Goal: Information Seeking & Learning: Check status

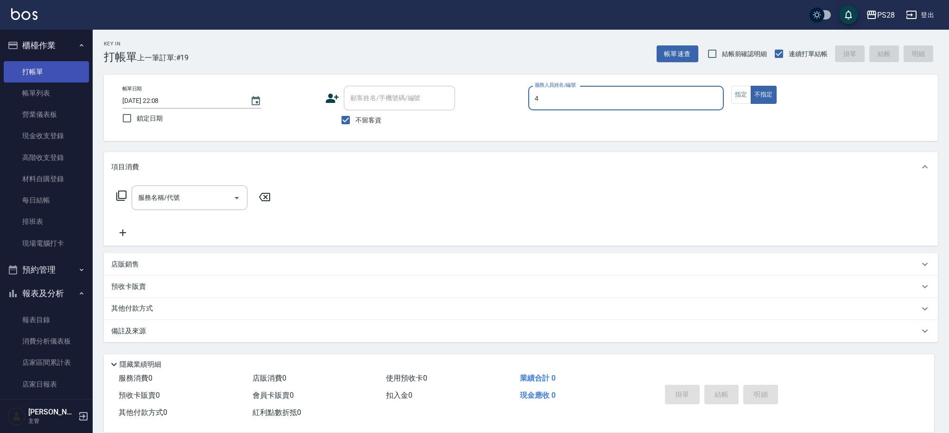
type input "4"
type button "false"
type input "NITA-4"
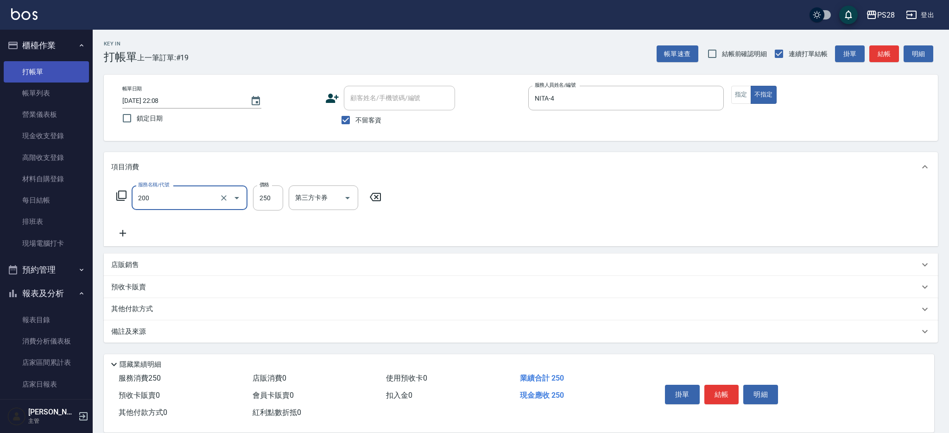
type input "New洗專案(200)"
type input "200"
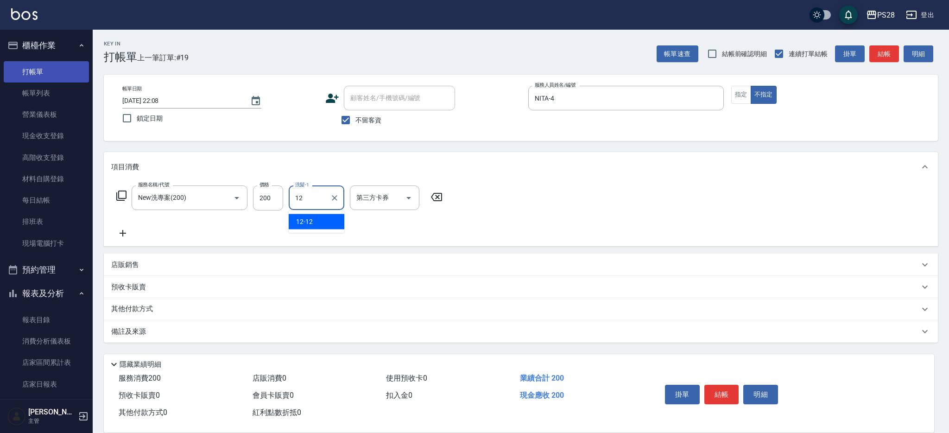
type input "12-12"
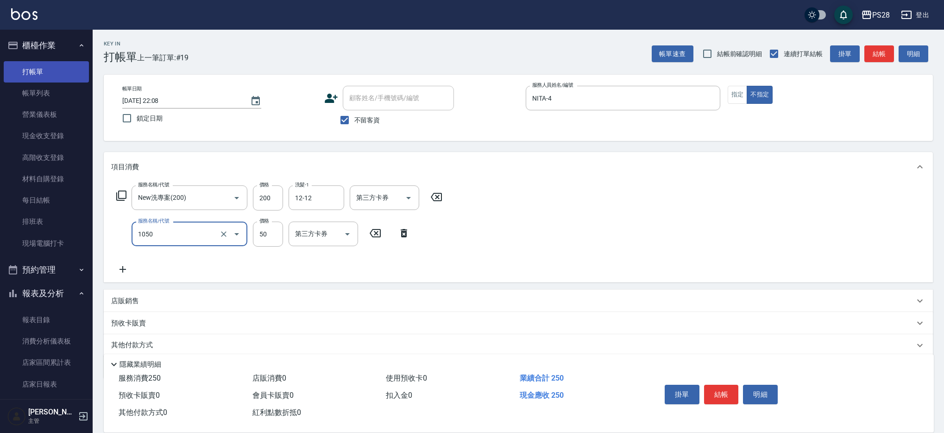
type input "精油(1050)"
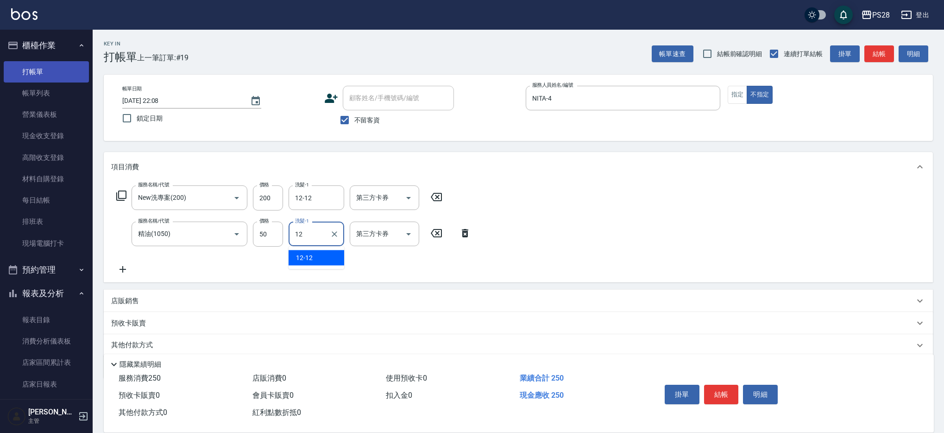
type input "12-12"
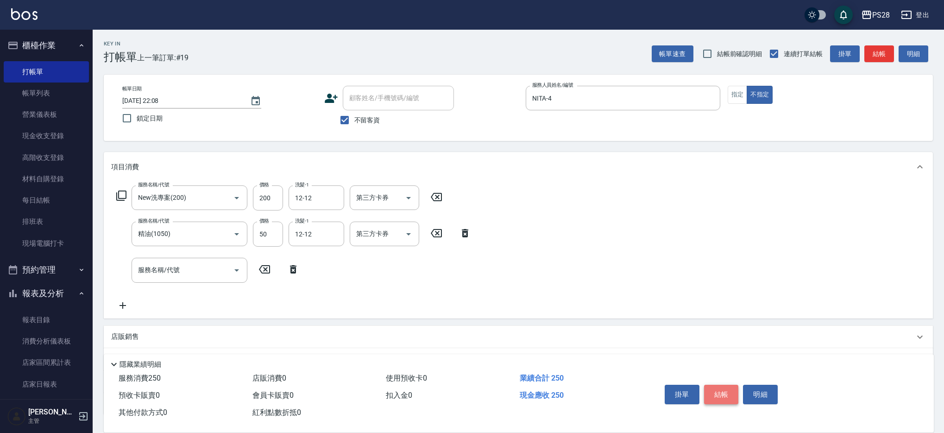
click at [718, 385] on button "結帳" at bounding box center [721, 394] width 35 height 19
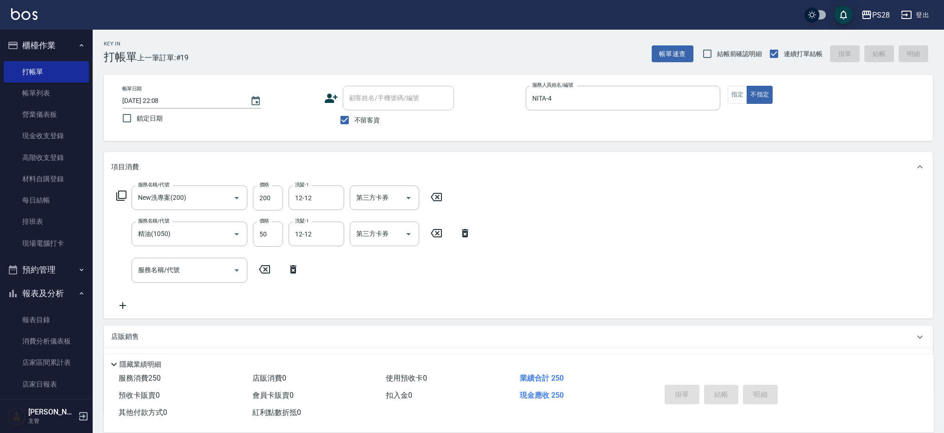
type input "2025/08/24 22:09"
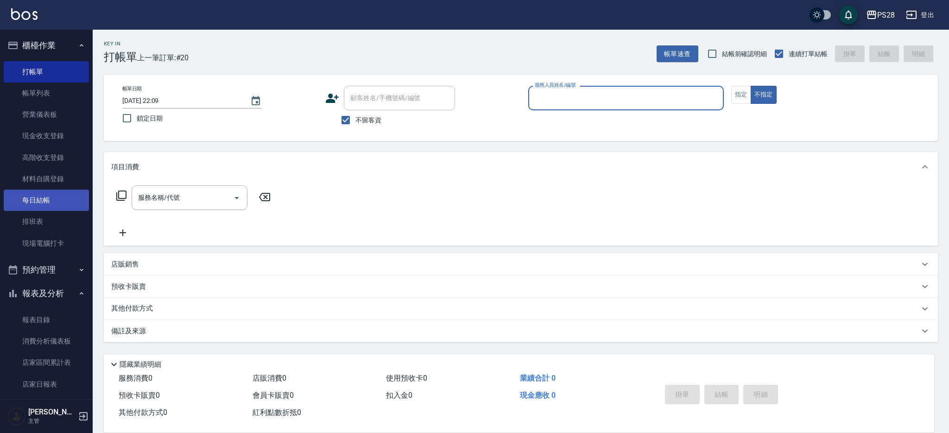
click at [42, 196] on link "每日結帳" at bounding box center [46, 200] width 85 height 21
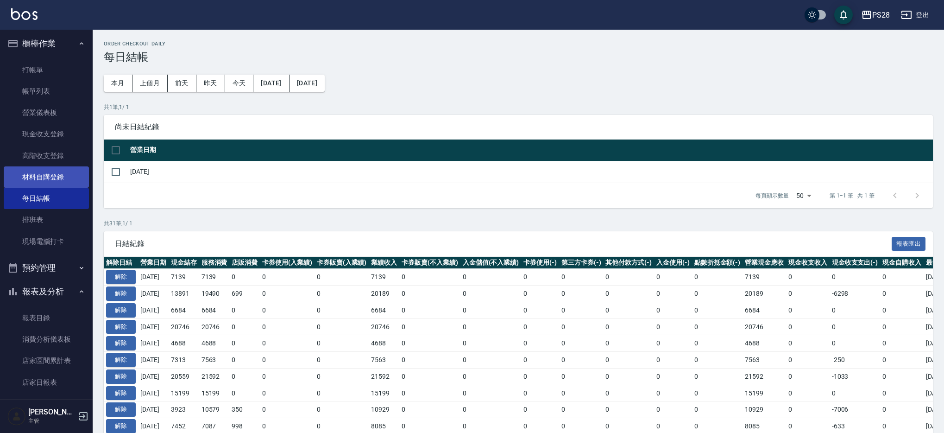
scroll to position [1, 0]
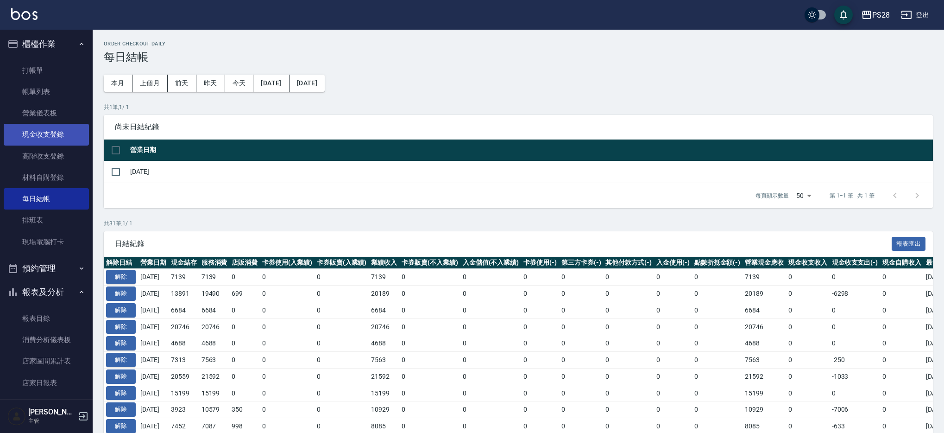
click at [66, 138] on link "現金收支登錄" at bounding box center [46, 134] width 85 height 21
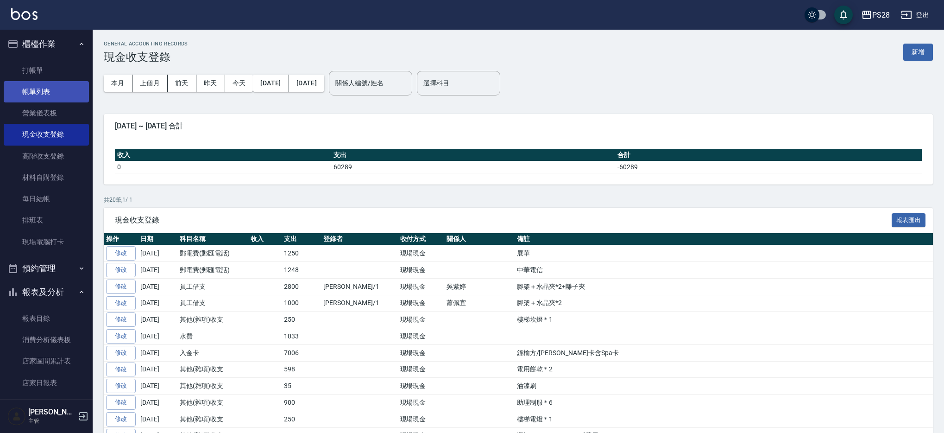
click at [53, 93] on link "帳單列表" at bounding box center [46, 91] width 85 height 21
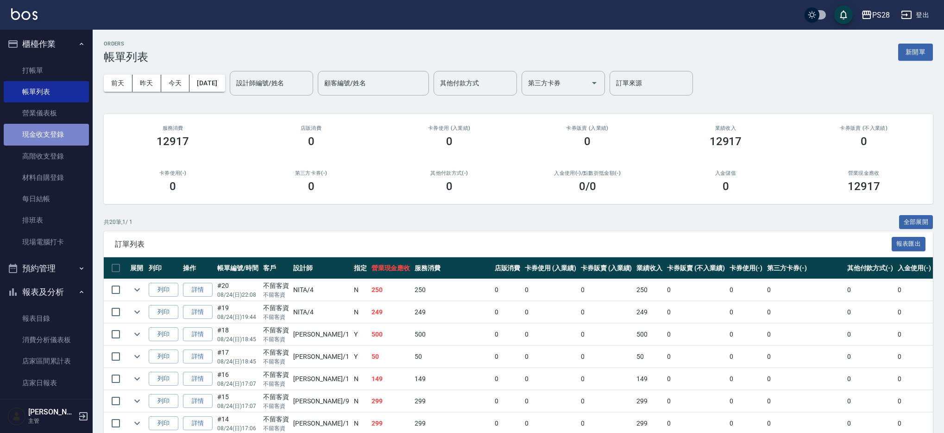
click at [51, 136] on link "現金收支登錄" at bounding box center [46, 134] width 85 height 21
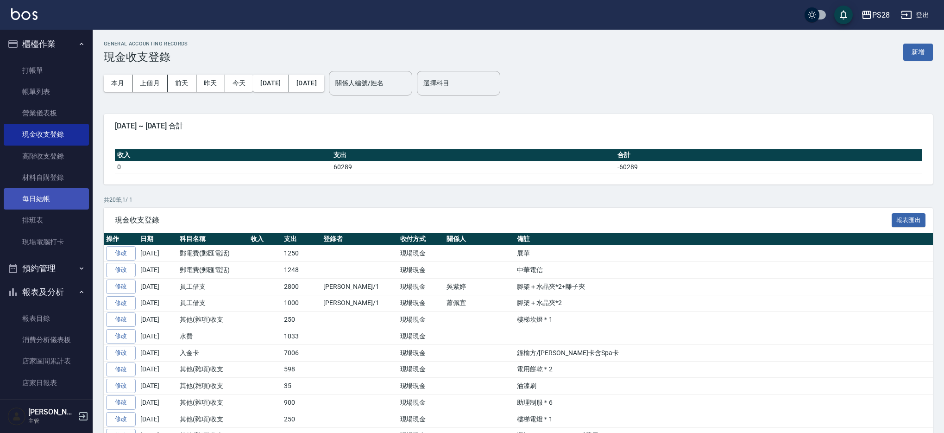
click at [55, 198] on link "每日結帳" at bounding box center [46, 198] width 85 height 21
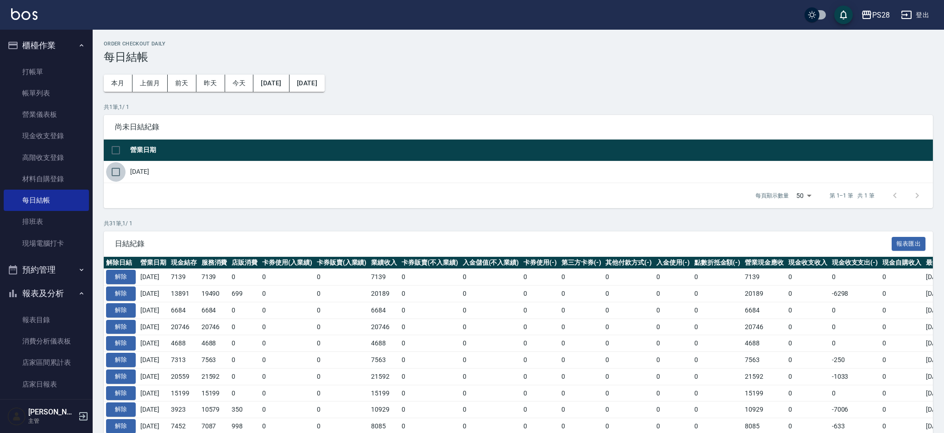
click at [114, 169] on input "checkbox" at bounding box center [115, 171] width 19 height 19
checkbox input "true"
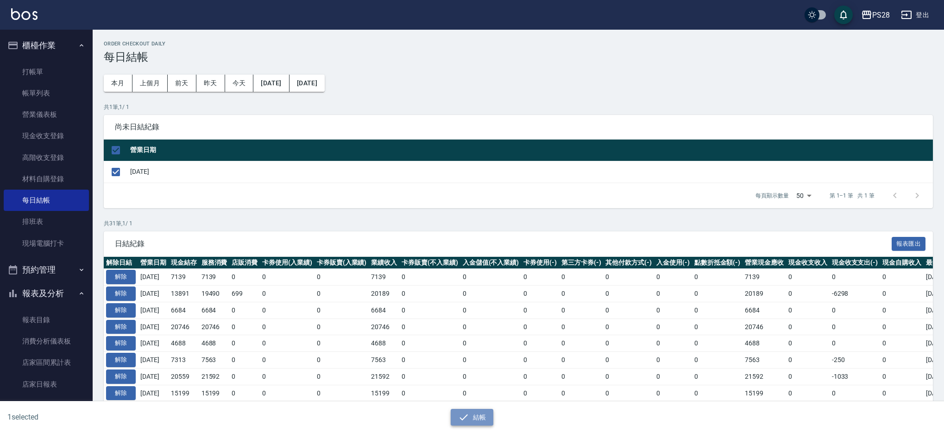
click at [482, 418] on button "結帳" at bounding box center [472, 417] width 43 height 17
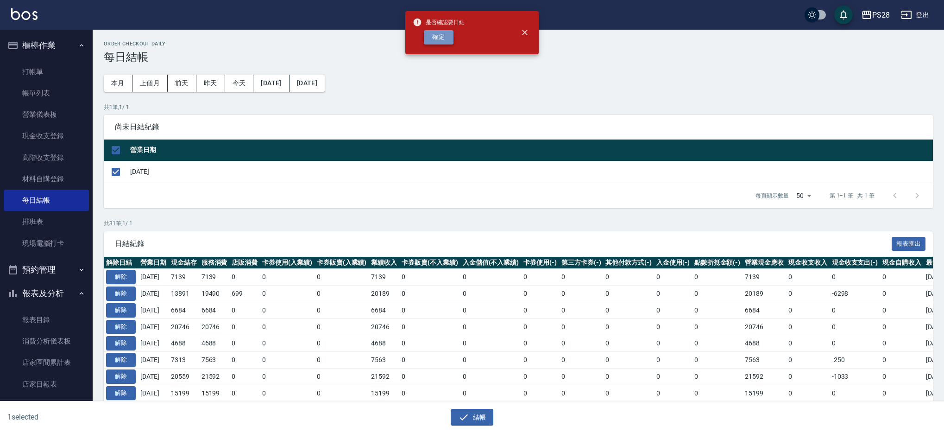
click at [442, 38] on button "確定" at bounding box center [439, 37] width 30 height 14
checkbox input "false"
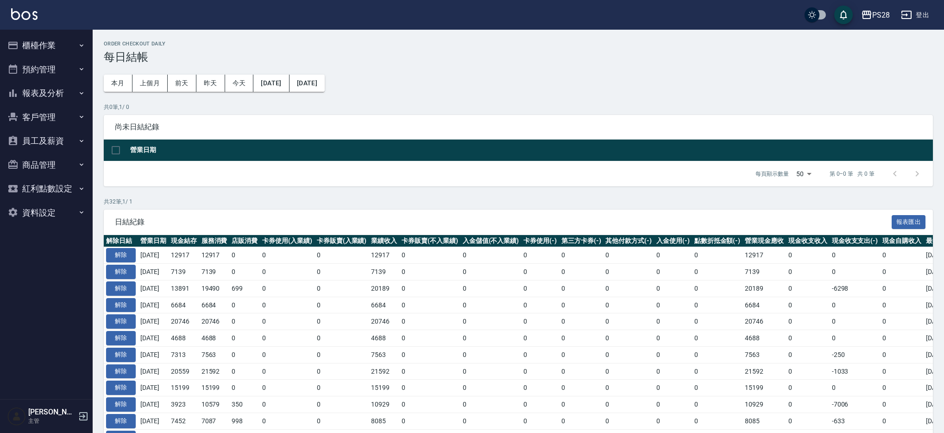
click at [51, 95] on button "報表及分析" at bounding box center [46, 93] width 85 height 24
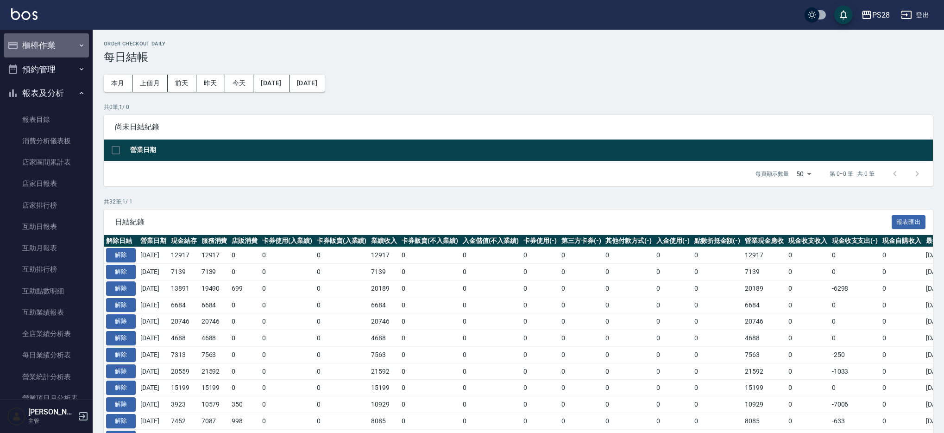
click at [51, 41] on button "櫃檯作業" at bounding box center [46, 45] width 85 height 24
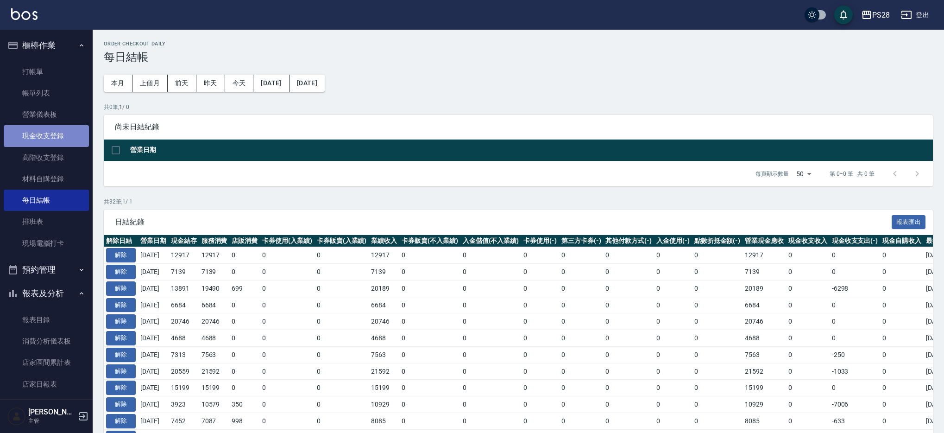
click at [65, 136] on link "現金收支登錄" at bounding box center [46, 135] width 85 height 21
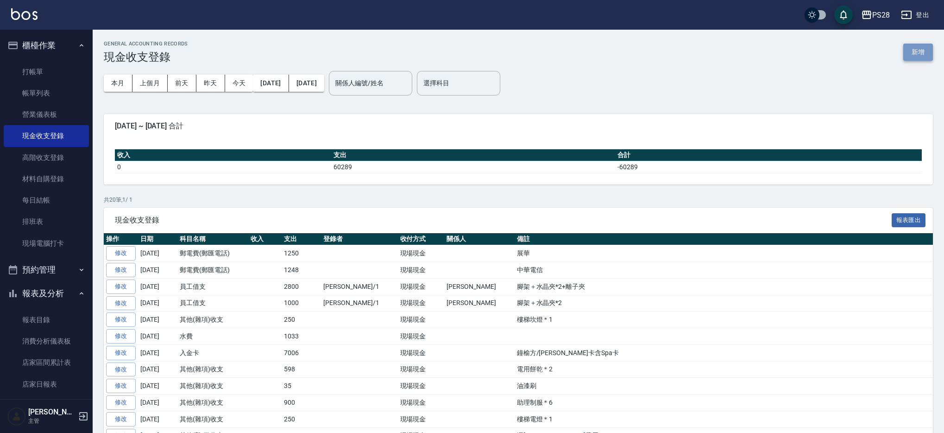
click at [912, 55] on button "新增" at bounding box center [919, 52] width 30 height 17
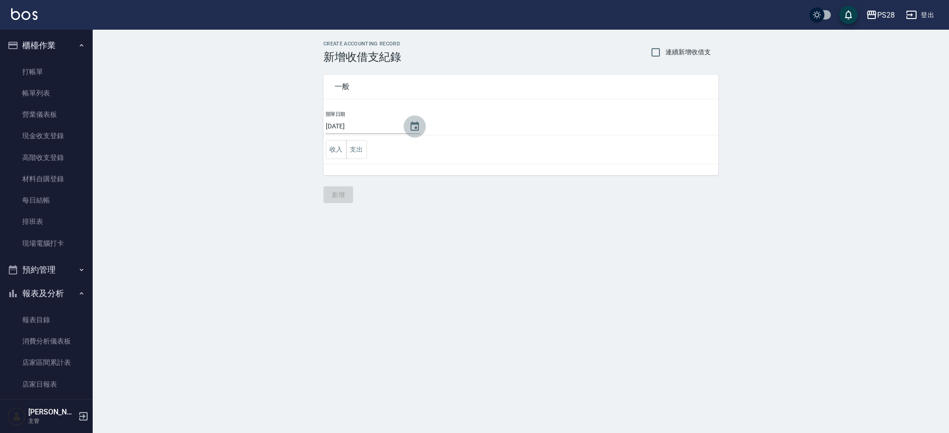
click at [411, 127] on icon "Choose date, selected date is 2025-08-24" at bounding box center [414, 126] width 11 height 11
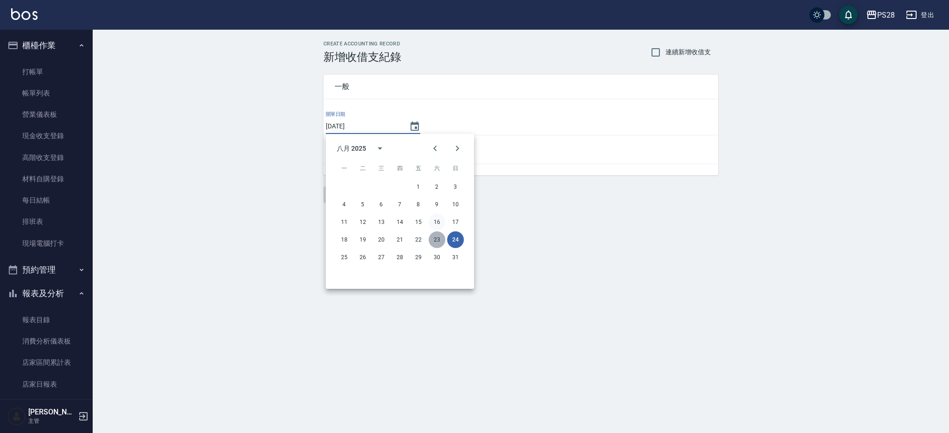
drag, startPoint x: 433, startPoint y: 240, endPoint x: 437, endPoint y: 218, distance: 22.3
click at [433, 240] on button "23" at bounding box center [437, 239] width 17 height 17
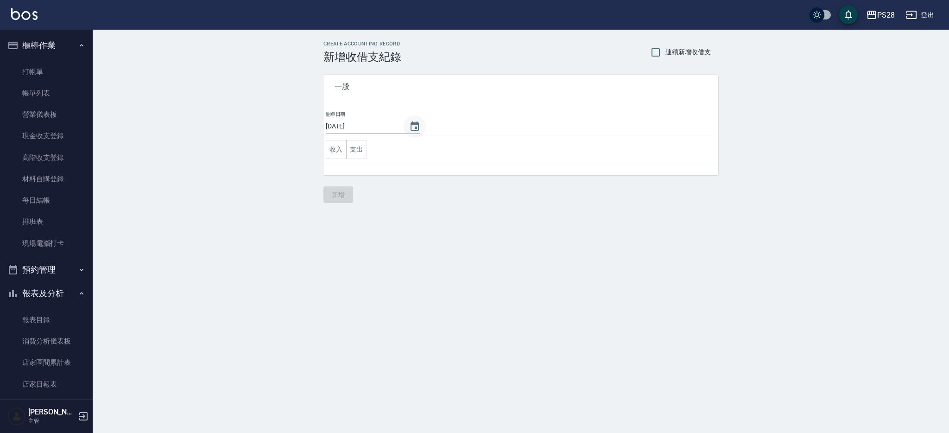
click at [409, 125] on icon "Choose date, selected date is 2025-08-23" at bounding box center [414, 126] width 11 height 11
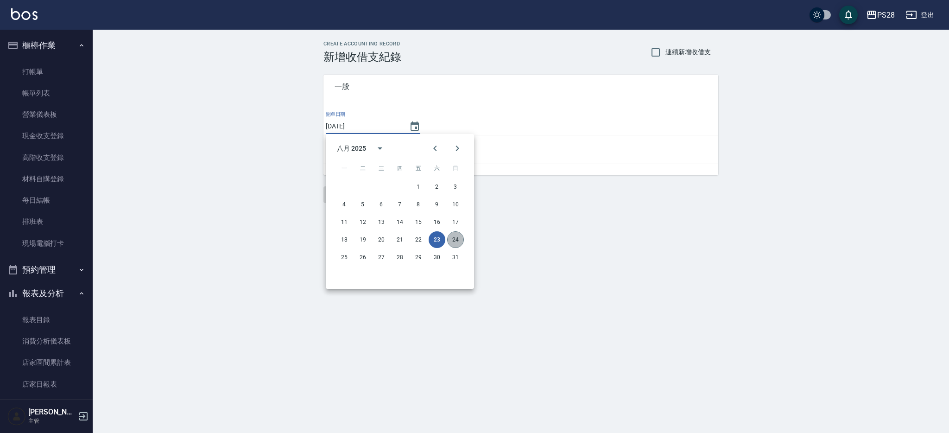
click at [454, 240] on button "24" at bounding box center [455, 239] width 17 height 17
type input "2025/08/24"
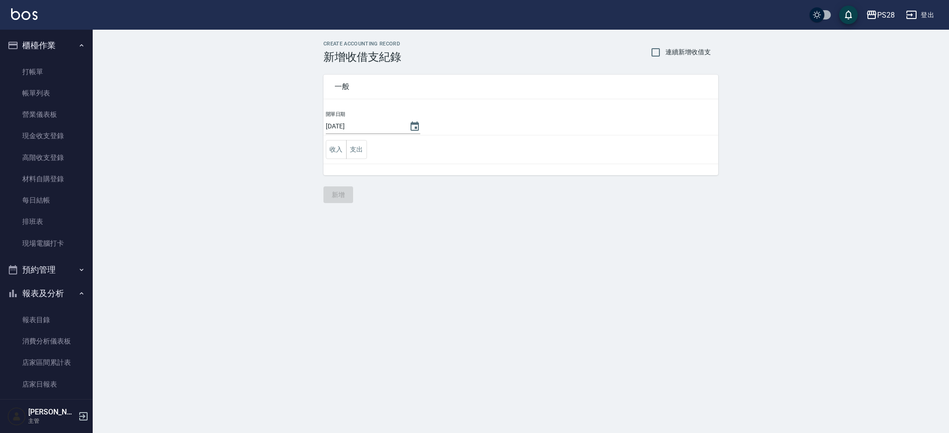
click at [494, 59] on div "CREATE ACCOUNTING RECORD 新增收借支紀錄 連續新增收借支" at bounding box center [520, 52] width 395 height 23
click at [351, 151] on button "支出" at bounding box center [356, 149] width 21 height 19
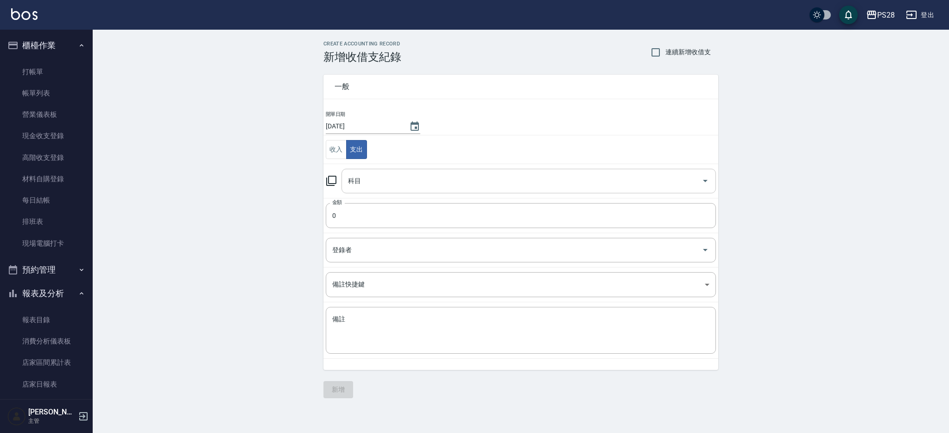
click at [439, 187] on input "科目" at bounding box center [522, 181] width 352 height 16
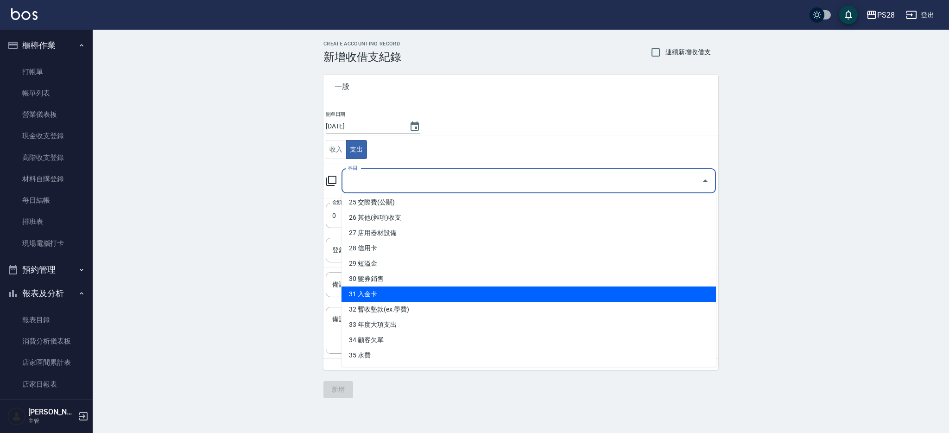
scroll to position [384, 0]
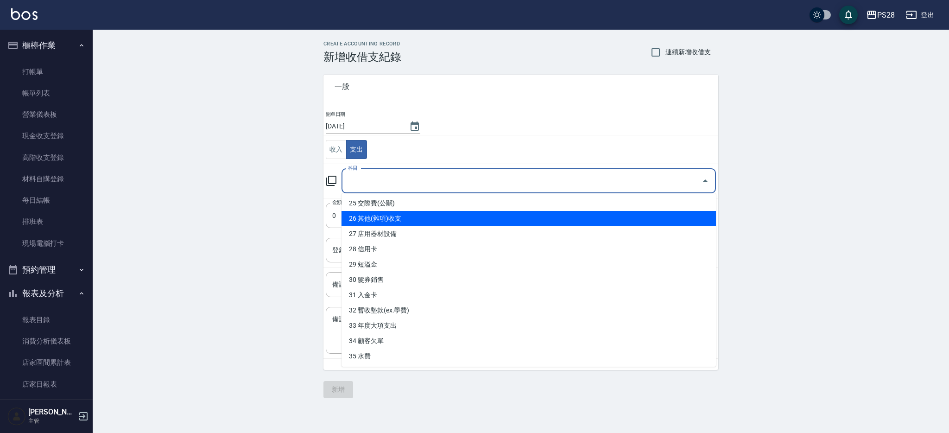
click at [411, 217] on li "26 其他(雜項)收支" at bounding box center [529, 218] width 374 height 15
type input "26 其他(雜項)收支"
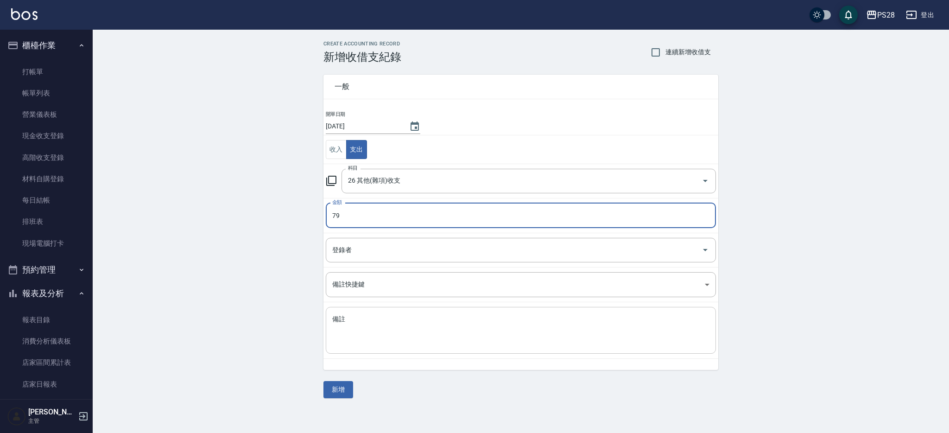
type input "79"
click at [410, 325] on textarea "備註" at bounding box center [520, 331] width 377 height 32
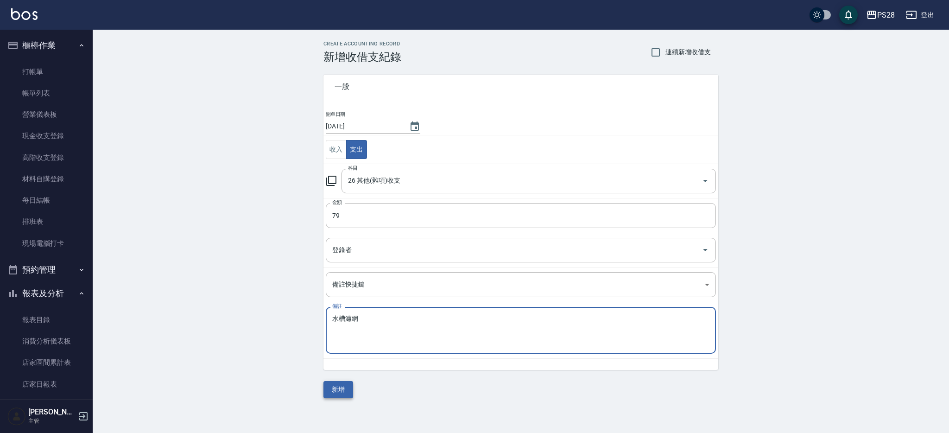
type textarea "水槽濾網"
click at [342, 387] on button "新增" at bounding box center [338, 389] width 30 height 17
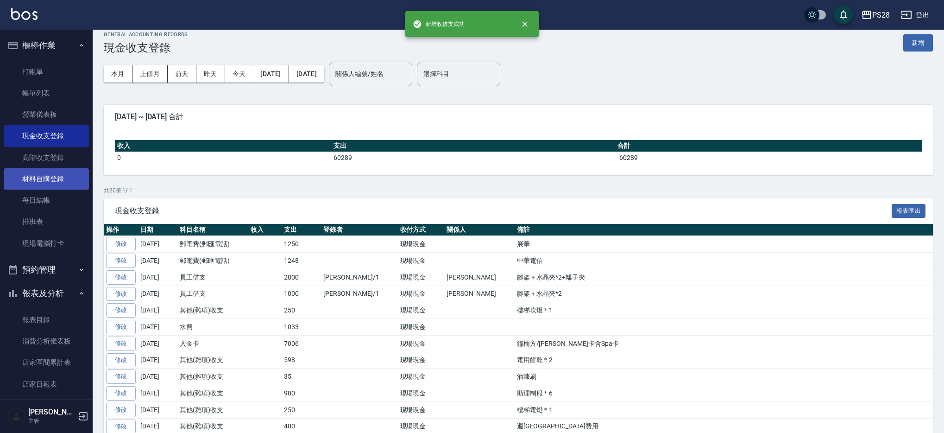
scroll to position [11, 0]
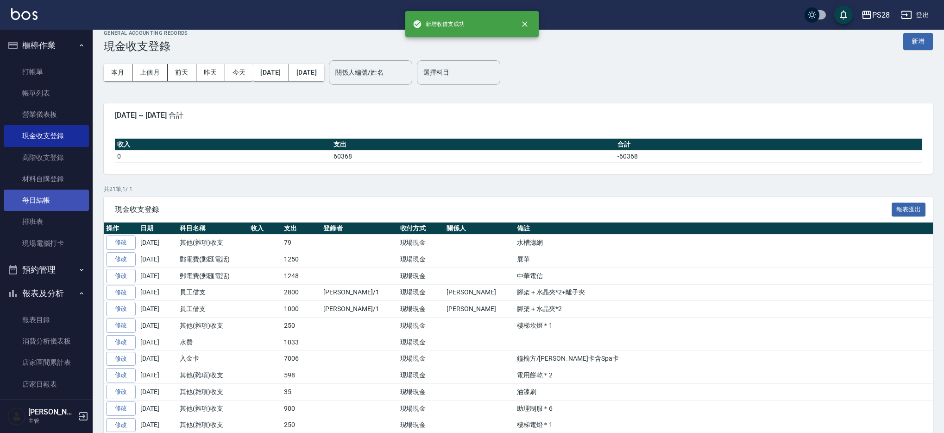
click at [40, 199] on link "每日結帳" at bounding box center [46, 200] width 85 height 21
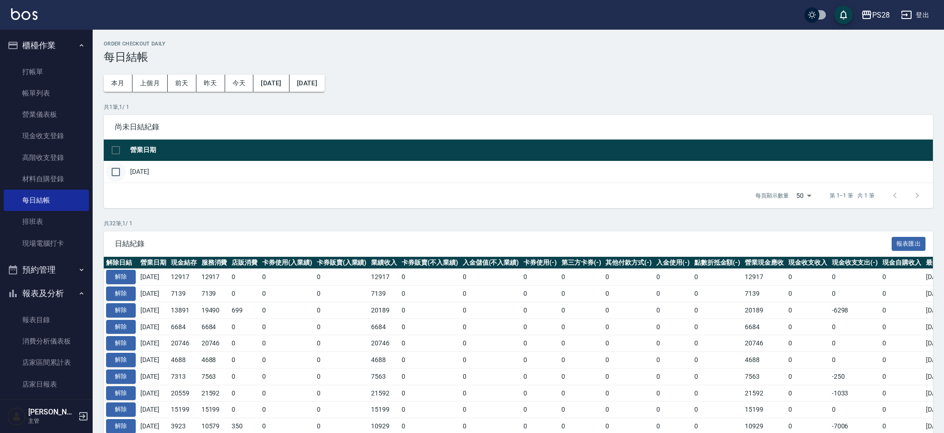
click at [118, 174] on input "checkbox" at bounding box center [115, 171] width 19 height 19
checkbox input "true"
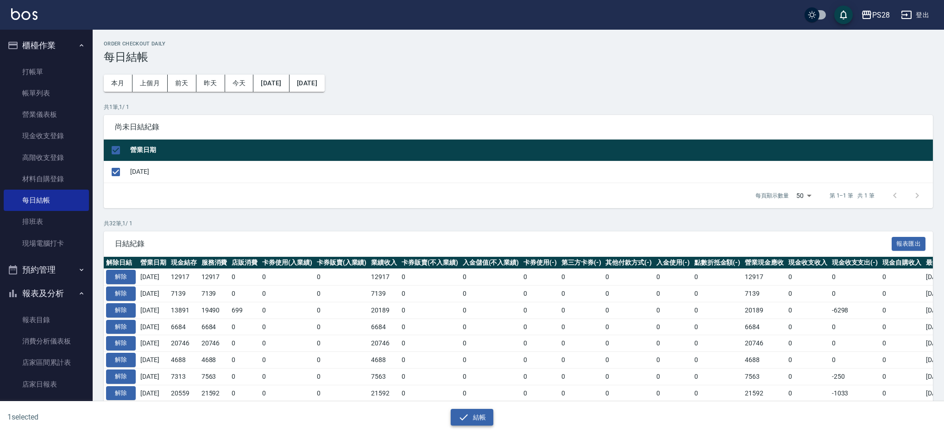
click at [483, 414] on button "結帳" at bounding box center [472, 417] width 43 height 17
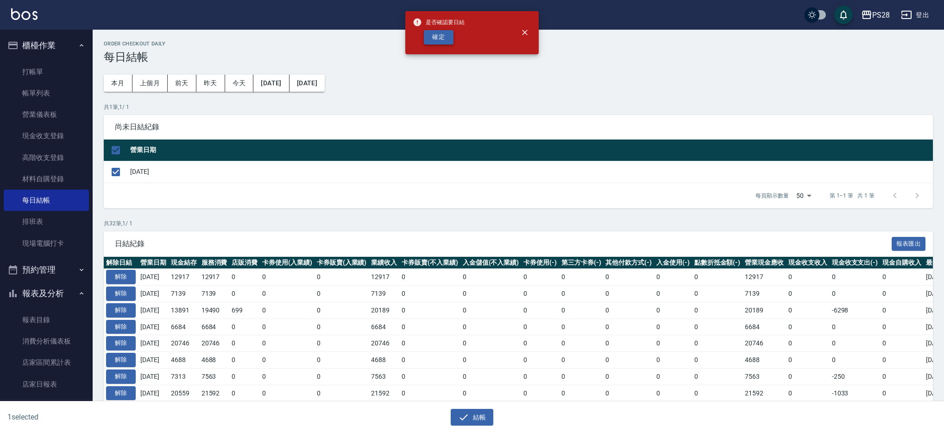
click at [428, 38] on button "確定" at bounding box center [439, 37] width 30 height 14
checkbox input "false"
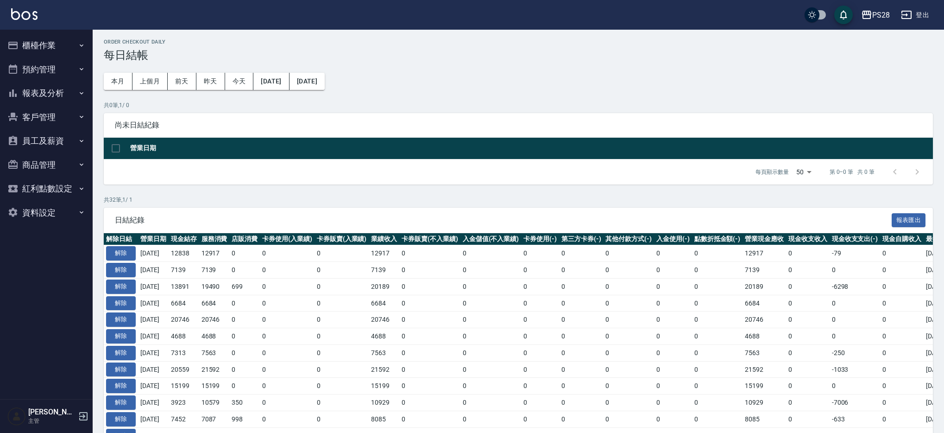
click at [63, 89] on button "報表及分析" at bounding box center [46, 93] width 85 height 24
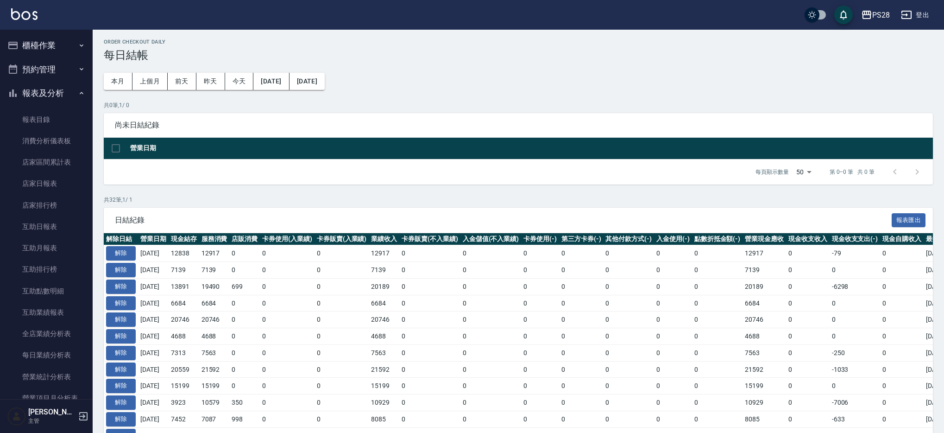
scroll to position [3, 0]
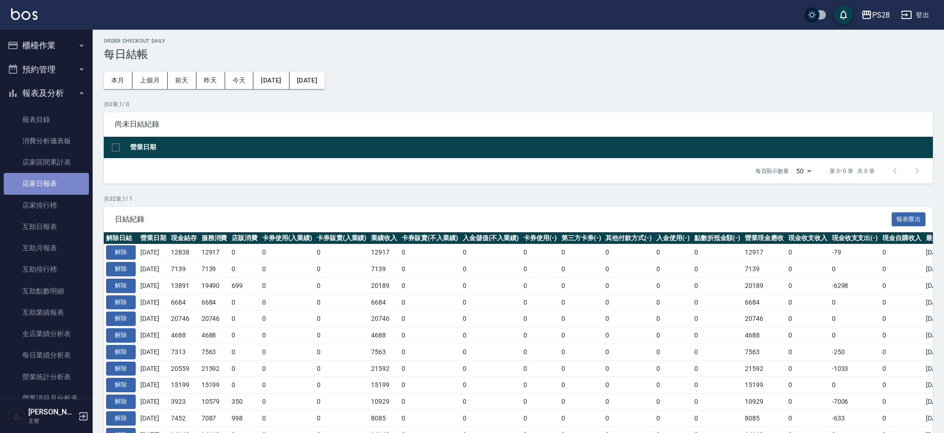
click at [55, 180] on link "店家日報表" at bounding box center [46, 183] width 85 height 21
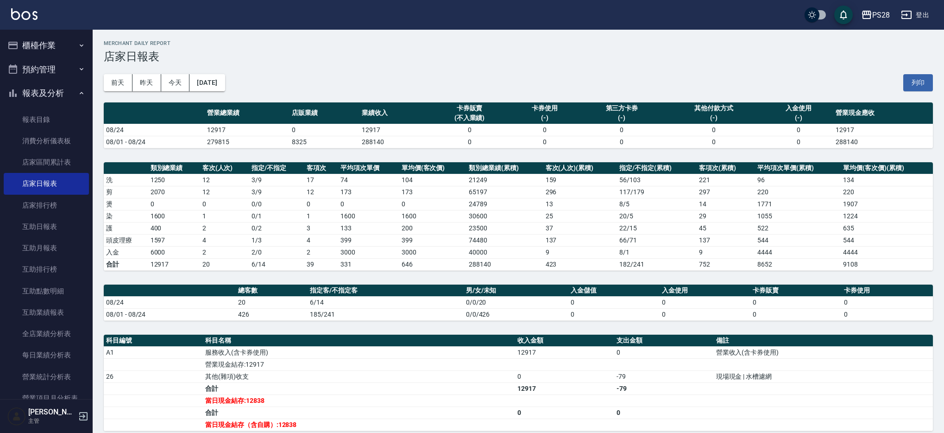
click at [49, 44] on button "櫃檯作業" at bounding box center [46, 45] width 85 height 24
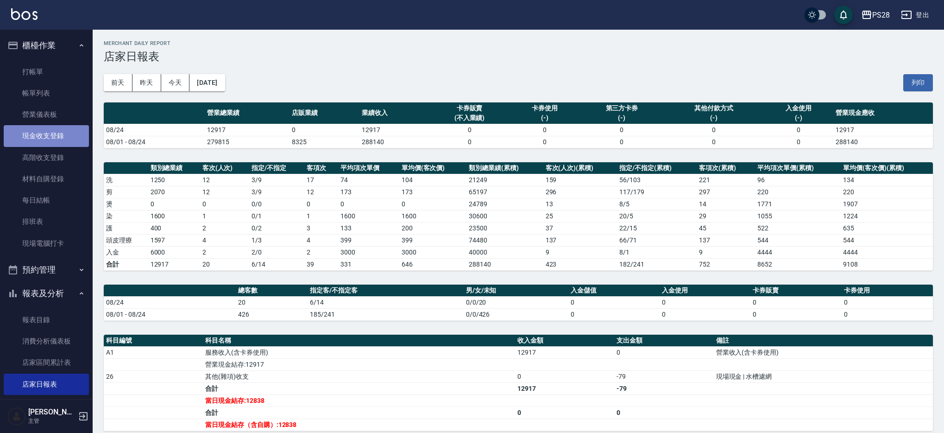
click at [51, 143] on link "現金收支登錄" at bounding box center [46, 135] width 85 height 21
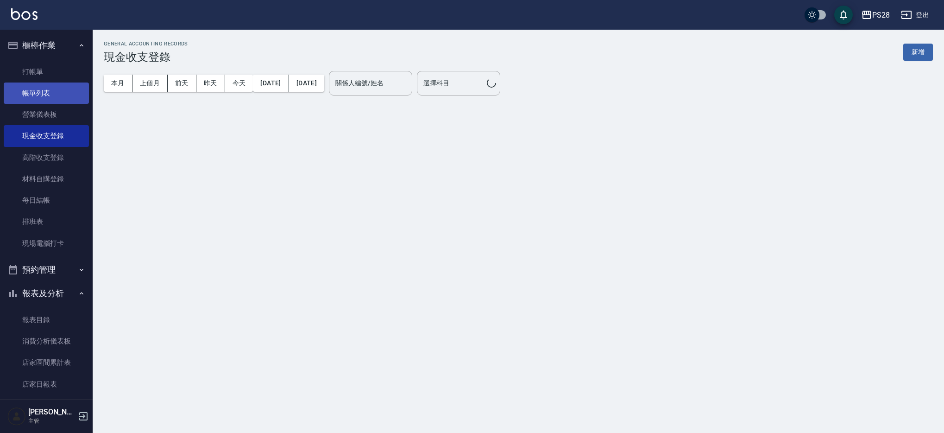
click at [48, 85] on link "帳單列表" at bounding box center [46, 92] width 85 height 21
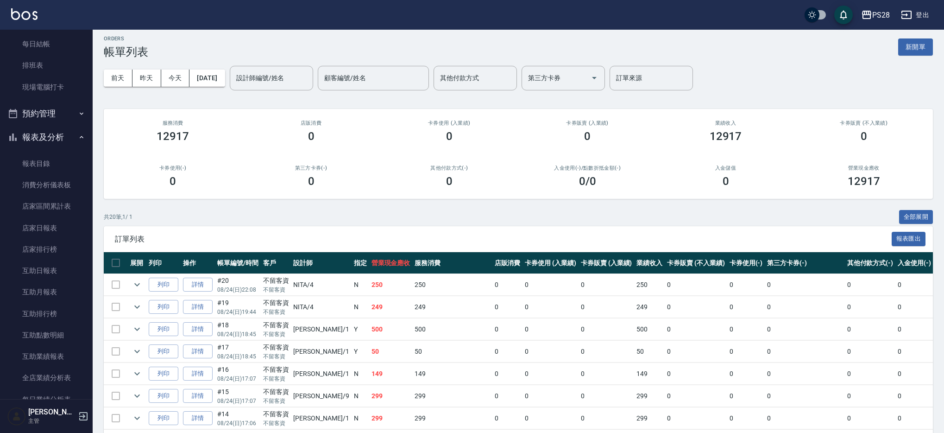
scroll to position [5, 0]
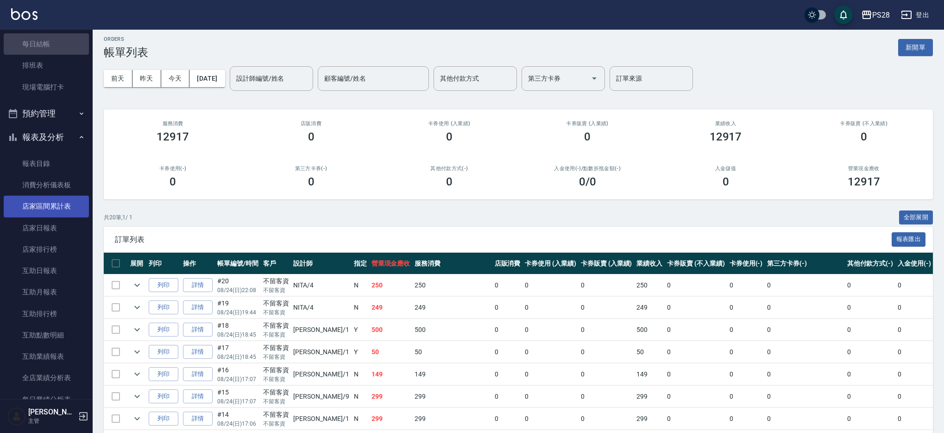
drag, startPoint x: 52, startPoint y: 43, endPoint x: 58, endPoint y: 206, distance: 163.7
click at [52, 42] on link "每日結帳" at bounding box center [46, 43] width 85 height 21
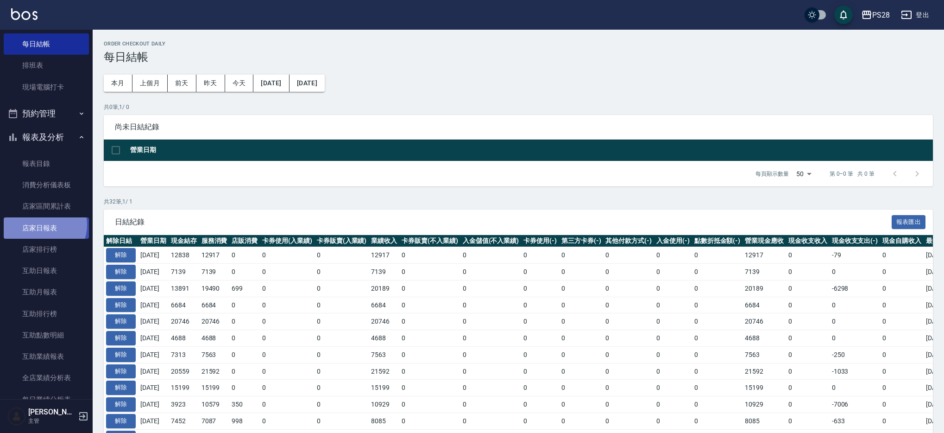
click at [42, 225] on link "店家日報表" at bounding box center [46, 227] width 85 height 21
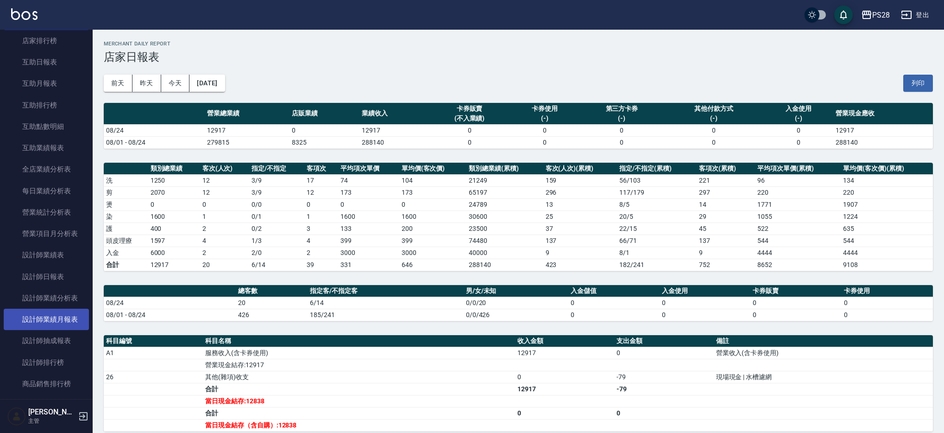
scroll to position [430, 0]
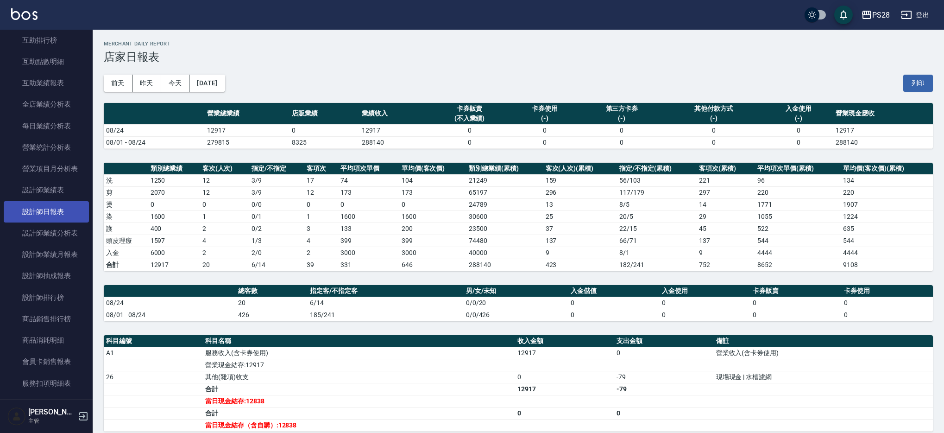
click at [63, 210] on link "設計師日報表" at bounding box center [46, 211] width 85 height 21
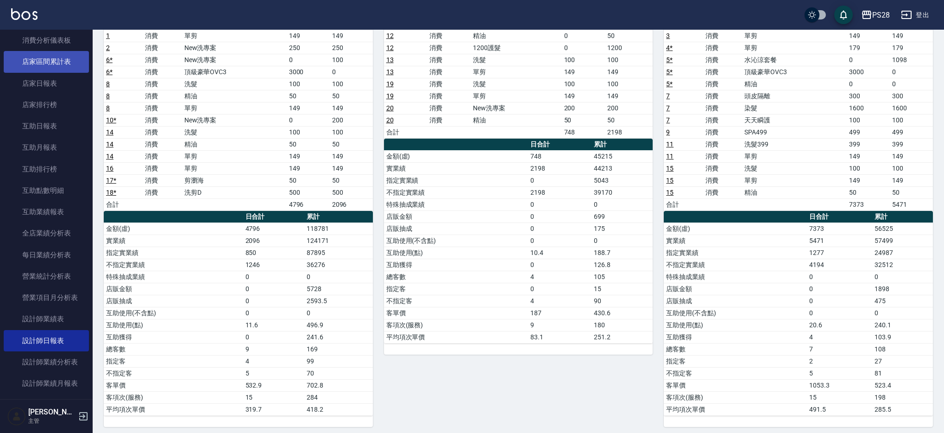
scroll to position [285, 0]
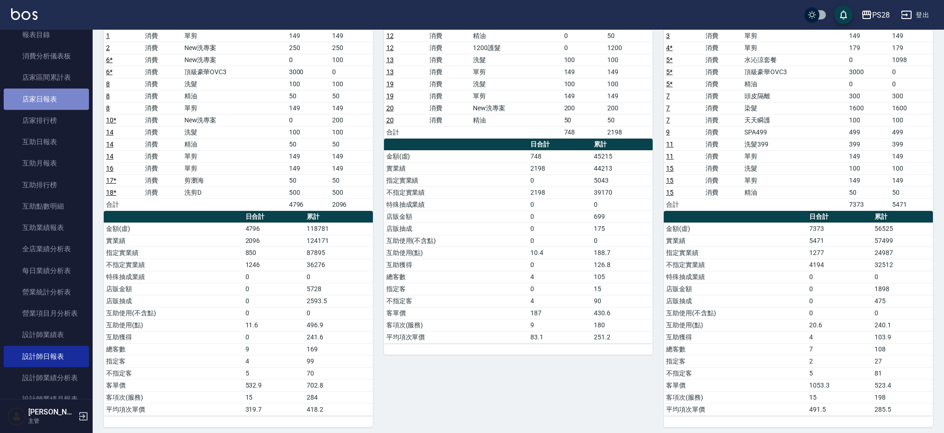
click at [59, 96] on link "店家日報表" at bounding box center [46, 99] width 85 height 21
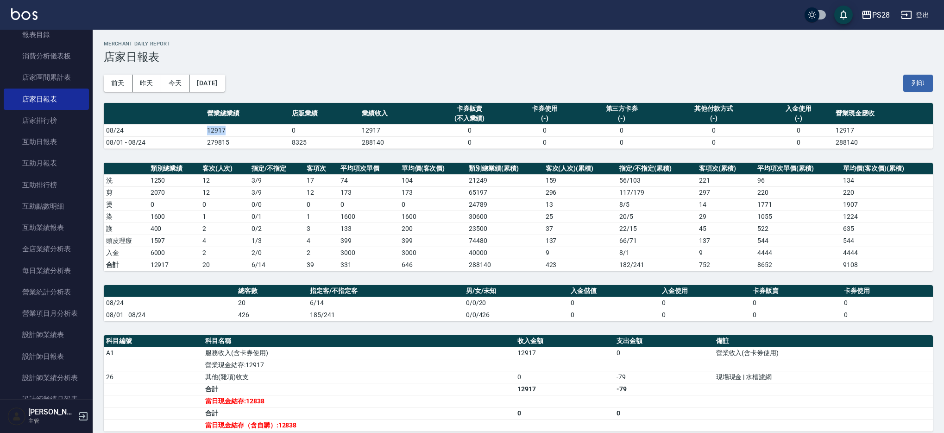
drag, startPoint x: 197, startPoint y: 130, endPoint x: 239, endPoint y: 130, distance: 41.7
click at [239, 130] on tr "08/24 12917 0 12917 0 0 0 0 0 12917" at bounding box center [518, 130] width 829 height 12
click at [239, 130] on td "12917" at bounding box center [247, 130] width 85 height 12
drag, startPoint x: 239, startPoint y: 130, endPoint x: 215, endPoint y: 130, distance: 24.1
click at [231, 130] on td "12917" at bounding box center [247, 130] width 85 height 12
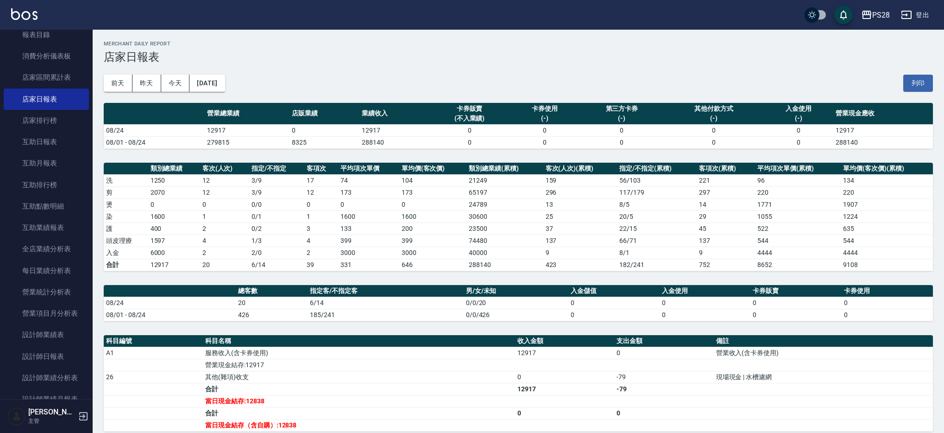
click at [215, 130] on td "12917" at bounding box center [247, 130] width 85 height 12
drag, startPoint x: 187, startPoint y: 132, endPoint x: 237, endPoint y: 131, distance: 50.1
click at [237, 131] on tr "08/24 12917 0 12917 0 0 0 0 0 12917" at bounding box center [518, 130] width 829 height 12
click at [237, 131] on td "12917" at bounding box center [247, 130] width 85 height 12
drag, startPoint x: 228, startPoint y: 304, endPoint x: 259, endPoint y: 302, distance: 31.1
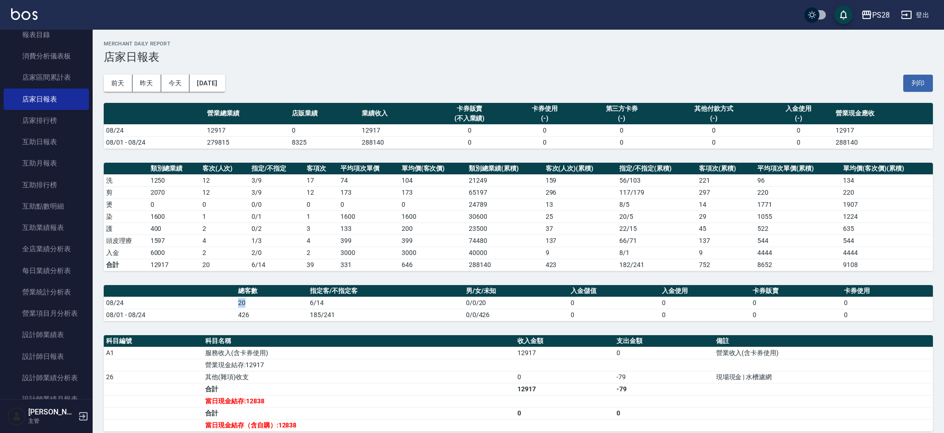
click at [259, 302] on tr "08/24 20 6/14 0/0/20 0 0 0 0" at bounding box center [518, 303] width 829 height 12
drag, startPoint x: 326, startPoint y: 304, endPoint x: 333, endPoint y: 304, distance: 7.4
click at [326, 304] on td "6/14" at bounding box center [386, 303] width 156 height 12
drag, startPoint x: 333, startPoint y: 304, endPoint x: 314, endPoint y: 304, distance: 19.0
click at [314, 304] on td "6/14" at bounding box center [386, 303] width 156 height 12
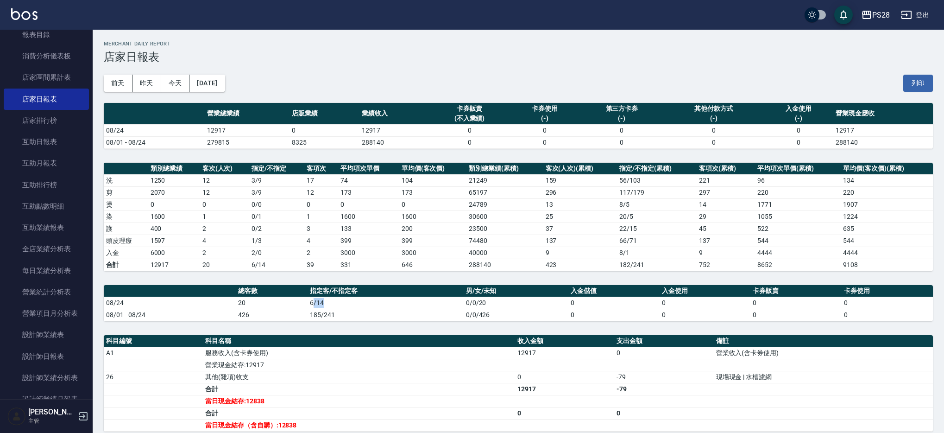
drag, startPoint x: 313, startPoint y: 304, endPoint x: 348, endPoint y: 303, distance: 34.8
click at [348, 303] on td "6/14" at bounding box center [386, 303] width 156 height 12
click at [277, 154] on div "PS28 2025-08-24 店家日報表 列印時間： 2025-08-24-22:22 Merchant Daily Report 店家日報表 前天 昨天 …" at bounding box center [519, 291] width 852 height 523
click at [208, 33] on div "PS28 2025-08-24 店家日報表 列印時間： 2025-08-24-22:22 Merchant Daily Report 店家日報表 前天 昨天 …" at bounding box center [519, 291] width 852 height 523
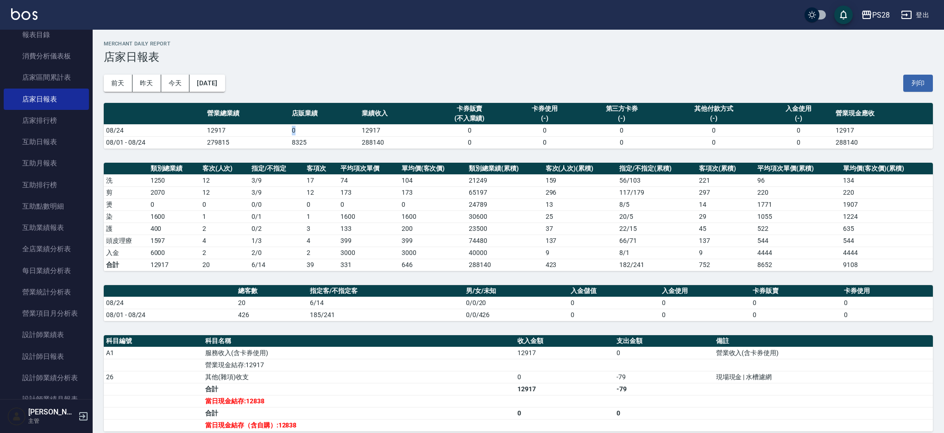
drag, startPoint x: 288, startPoint y: 133, endPoint x: 331, endPoint y: 130, distance: 43.3
click at [331, 130] on tr "08/24 12917 0 12917 0 0 0 0 0 12917" at bounding box center [518, 130] width 829 height 12
drag, startPoint x: 292, startPoint y: 256, endPoint x: 245, endPoint y: 261, distance: 47.5
click at [292, 256] on td "2 / 0" at bounding box center [276, 253] width 55 height 12
drag, startPoint x: 197, startPoint y: 239, endPoint x: 229, endPoint y: 239, distance: 32.0
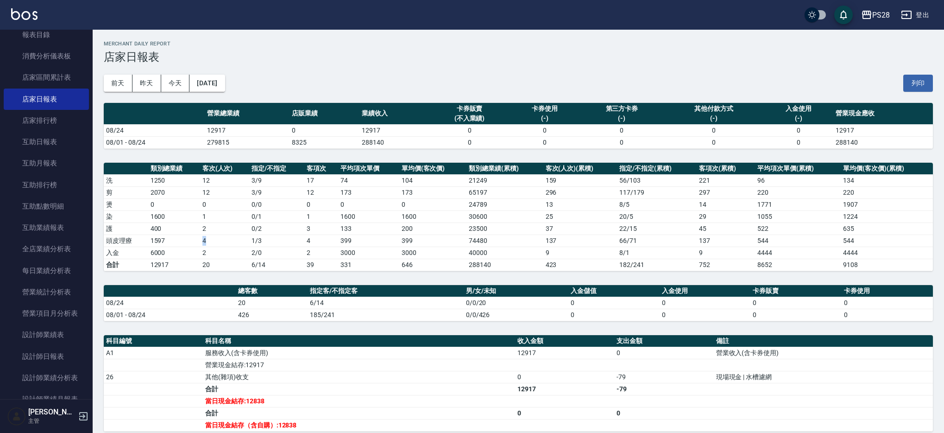
click at [229, 237] on tr "頭皮理療 1597 4 1 / 3 4 399 399 74480 137 66 / 71 137 544 544" at bounding box center [518, 240] width 829 height 12
click at [229, 250] on td "2" at bounding box center [224, 253] width 49 height 12
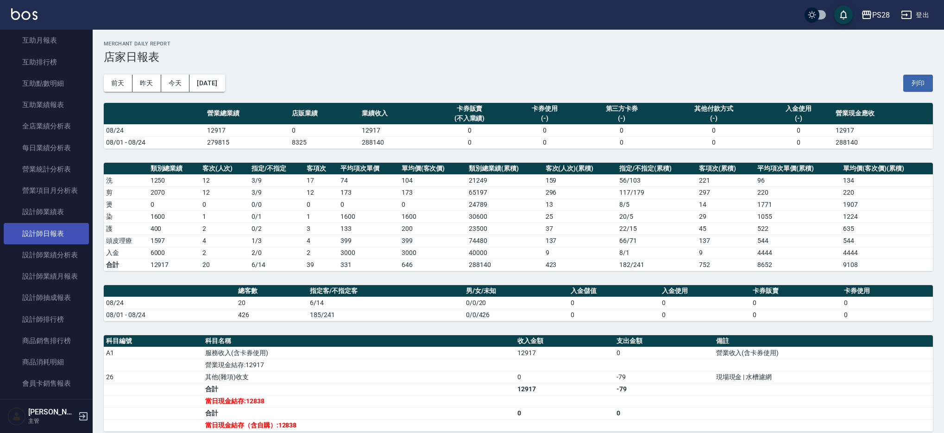
click at [57, 238] on link "設計師日報表" at bounding box center [46, 233] width 85 height 21
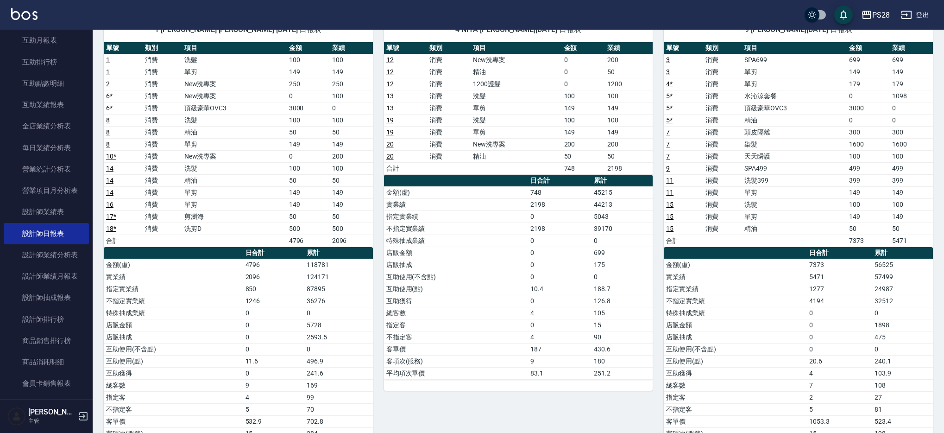
scroll to position [85, 0]
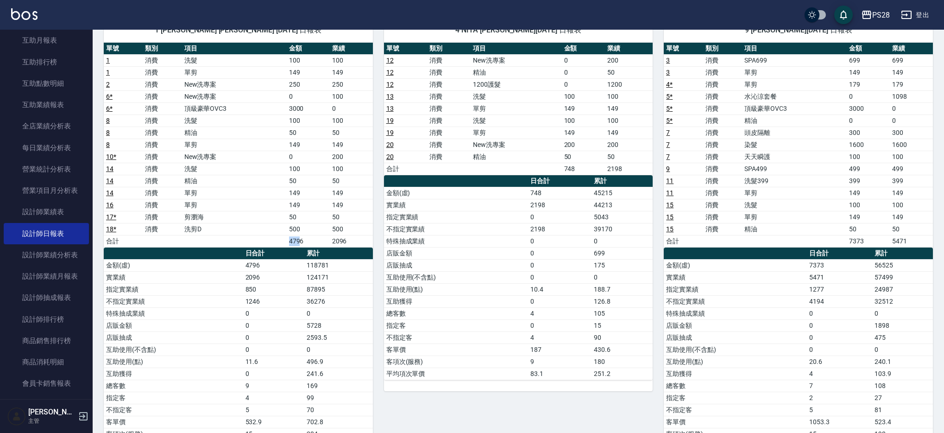
drag, startPoint x: 289, startPoint y: 243, endPoint x: 303, endPoint y: 240, distance: 13.6
click at [302, 240] on td "4796" at bounding box center [308, 241] width 43 height 12
click at [303, 240] on td "4796" at bounding box center [308, 241] width 43 height 12
click at [306, 240] on td "4796" at bounding box center [308, 241] width 43 height 12
click at [310, 241] on td "4796" at bounding box center [308, 241] width 43 height 12
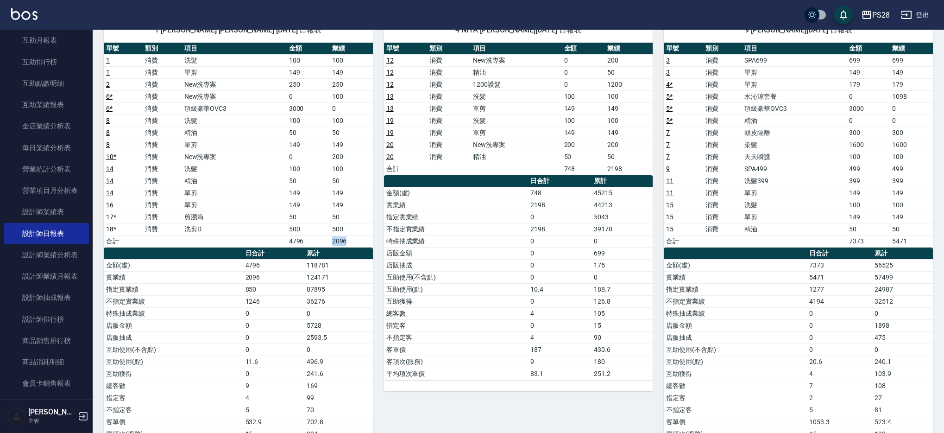
drag, startPoint x: 323, startPoint y: 241, endPoint x: 364, endPoint y: 241, distance: 41.7
click at [364, 241] on tr "合計 4796 2096" at bounding box center [238, 241] width 269 height 12
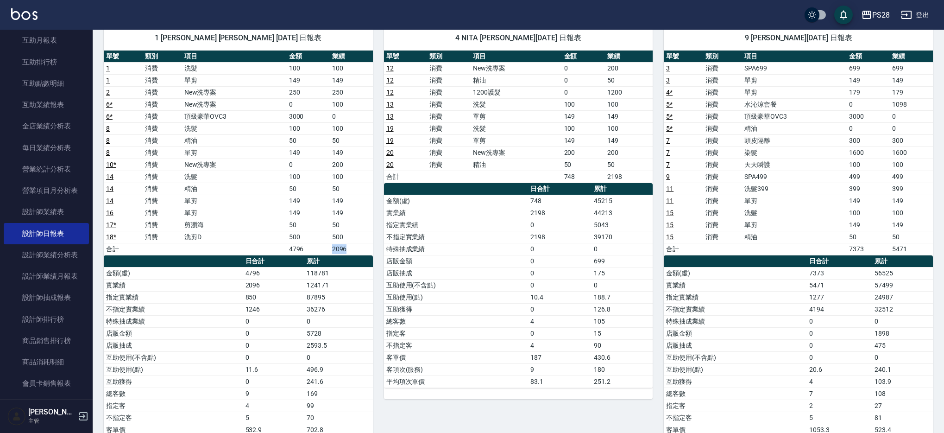
scroll to position [76, 0]
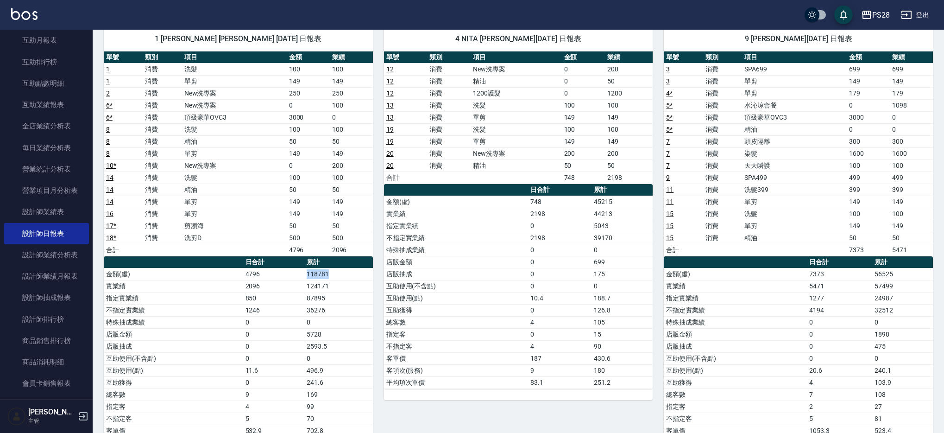
drag, startPoint x: 302, startPoint y: 278, endPoint x: 345, endPoint y: 275, distance: 43.2
click at [345, 275] on tr "金額(虛) 4796 118781" at bounding box center [238, 274] width 269 height 12
click at [345, 275] on td "118781" at bounding box center [338, 274] width 69 height 12
drag, startPoint x: 345, startPoint y: 275, endPoint x: 324, endPoint y: 272, distance: 21.6
click at [344, 275] on td "118781" at bounding box center [338, 274] width 69 height 12
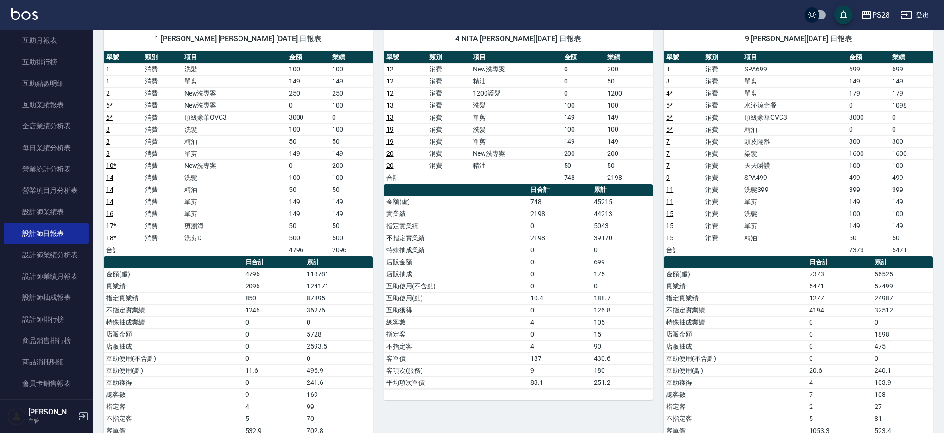
click at [314, 269] on td "118781" at bounding box center [338, 274] width 69 height 12
click at [286, 270] on td "4796" at bounding box center [274, 274] width 62 height 12
drag, startPoint x: 302, startPoint y: 276, endPoint x: 340, endPoint y: 274, distance: 38.1
click at [340, 274] on tr "金額(虛) 4796 118781" at bounding box center [238, 274] width 269 height 12
click at [340, 274] on td "118781" at bounding box center [338, 274] width 69 height 12
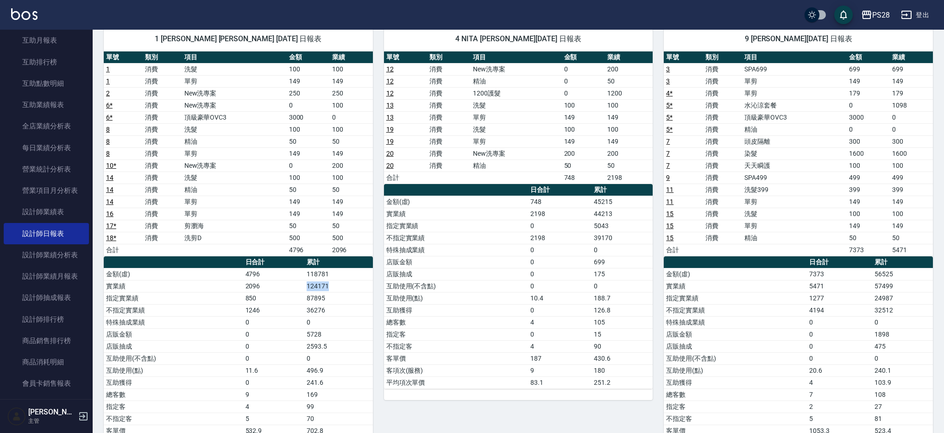
drag, startPoint x: 297, startPoint y: 288, endPoint x: 338, endPoint y: 286, distance: 40.8
click at [338, 286] on tr "實業績 2096 124171" at bounding box center [238, 286] width 269 height 12
click at [338, 286] on td "124171" at bounding box center [338, 286] width 69 height 12
drag, startPoint x: 301, startPoint y: 275, endPoint x: 332, endPoint y: 274, distance: 31.1
click at [332, 274] on tr "金額(虛) 4796 118781" at bounding box center [238, 274] width 269 height 12
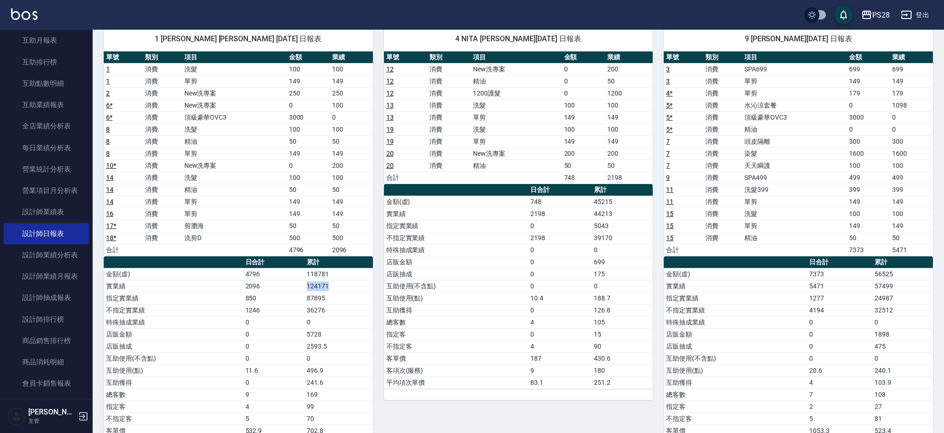
drag, startPoint x: 304, startPoint y: 287, endPoint x: 338, endPoint y: 286, distance: 33.9
click at [338, 286] on tr "實業績 2096 124171" at bounding box center [238, 286] width 269 height 12
click at [339, 286] on td "124171" at bounding box center [338, 286] width 69 height 12
drag, startPoint x: 304, startPoint y: 285, endPoint x: 335, endPoint y: 284, distance: 31.1
click at [335, 284] on tr "實業績 2096 124171" at bounding box center [238, 286] width 269 height 12
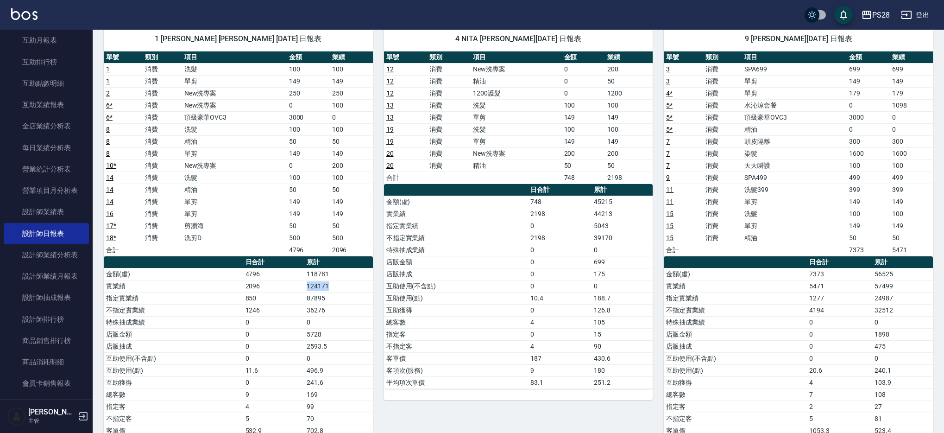
click at [336, 284] on td "124171" at bounding box center [338, 286] width 69 height 12
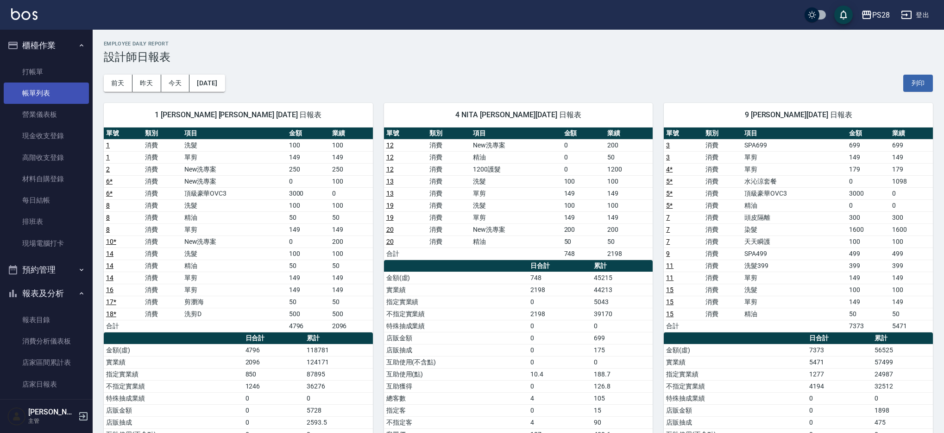
scroll to position [1, 0]
drag, startPoint x: 33, startPoint y: 90, endPoint x: 49, endPoint y: 223, distance: 134.3
click at [33, 90] on link "帳單列表" at bounding box center [46, 92] width 85 height 21
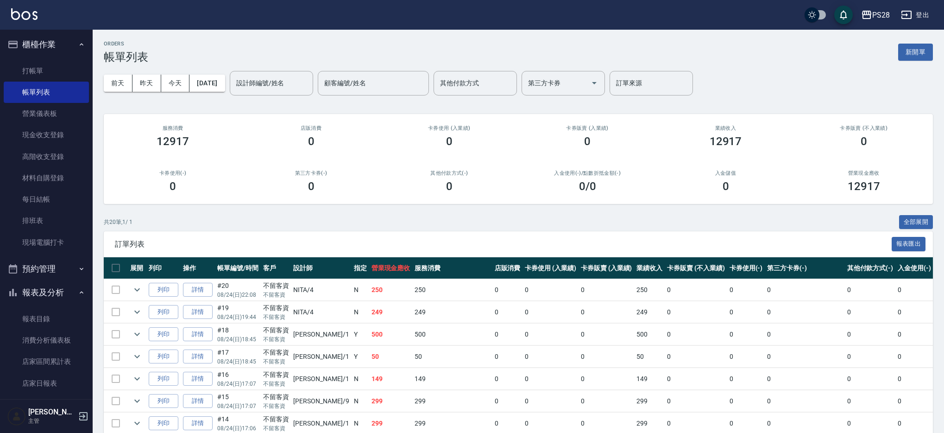
scroll to position [245, 0]
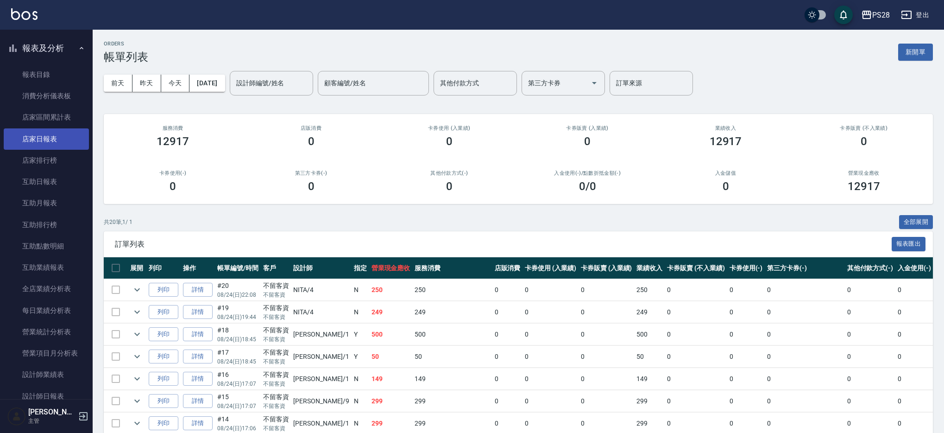
click at [39, 133] on link "店家日報表" at bounding box center [46, 138] width 85 height 21
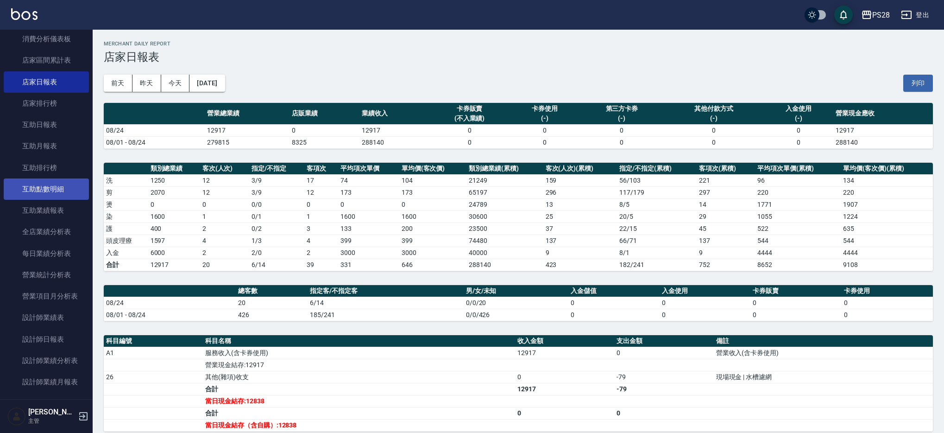
scroll to position [319, 0]
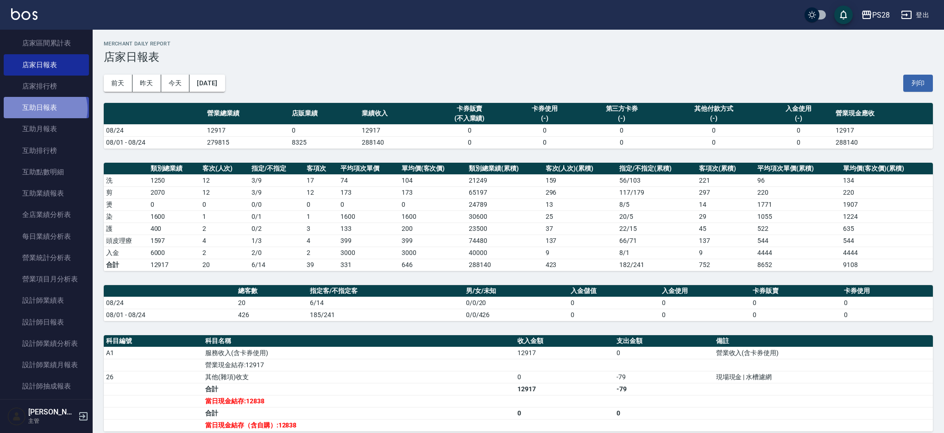
click at [44, 109] on link "互助日報表" at bounding box center [46, 107] width 85 height 21
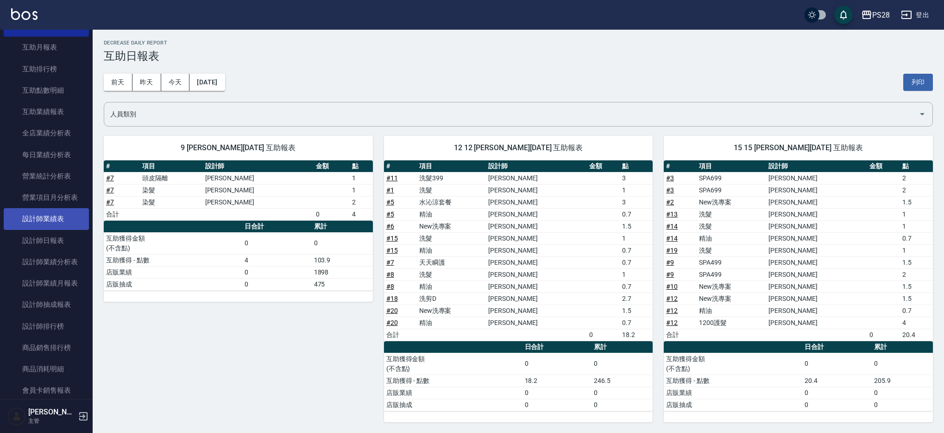
scroll to position [405, 0]
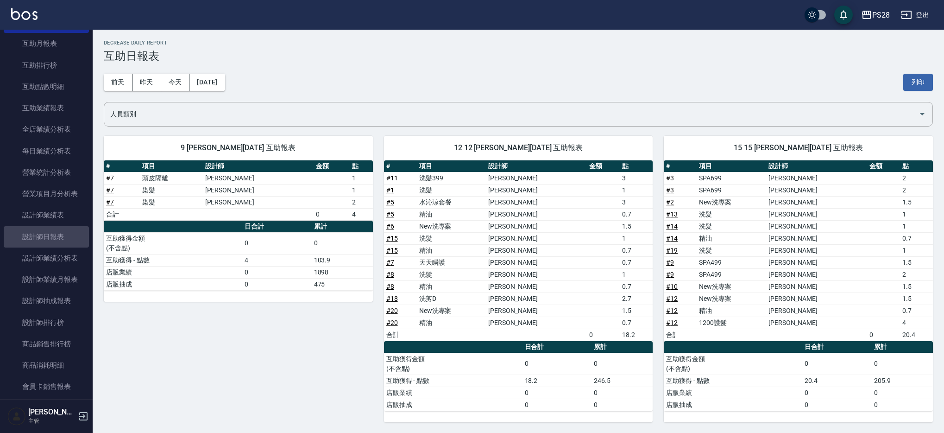
drag, startPoint x: 60, startPoint y: 240, endPoint x: 140, endPoint y: 226, distance: 81.4
click at [60, 240] on link "設計師日報表" at bounding box center [46, 236] width 85 height 21
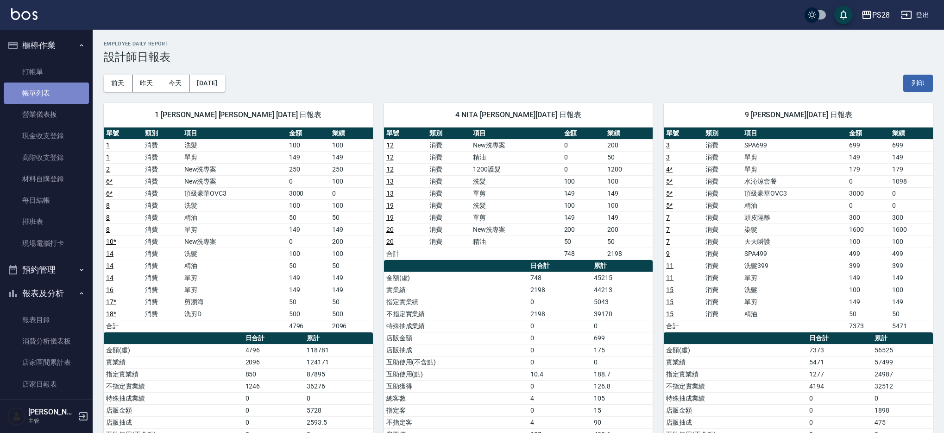
click at [66, 85] on link "帳單列表" at bounding box center [46, 92] width 85 height 21
click at [64, 76] on link "打帳單" at bounding box center [46, 71] width 85 height 21
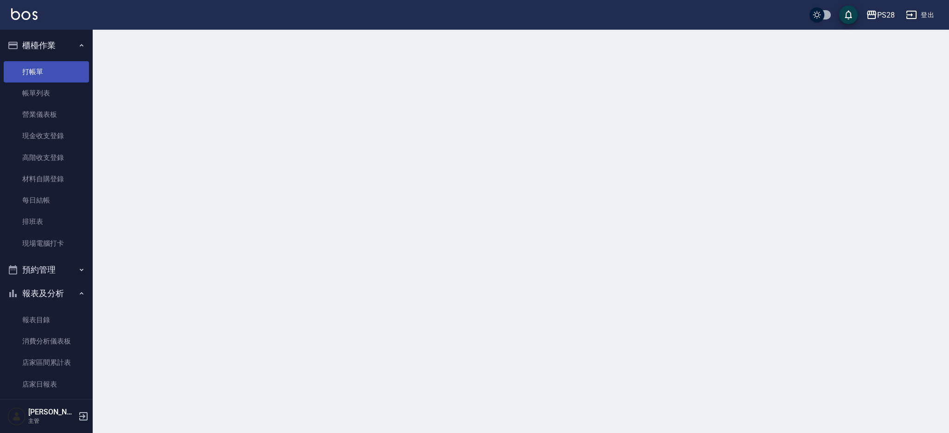
click at [62, 68] on link "打帳單" at bounding box center [46, 71] width 85 height 21
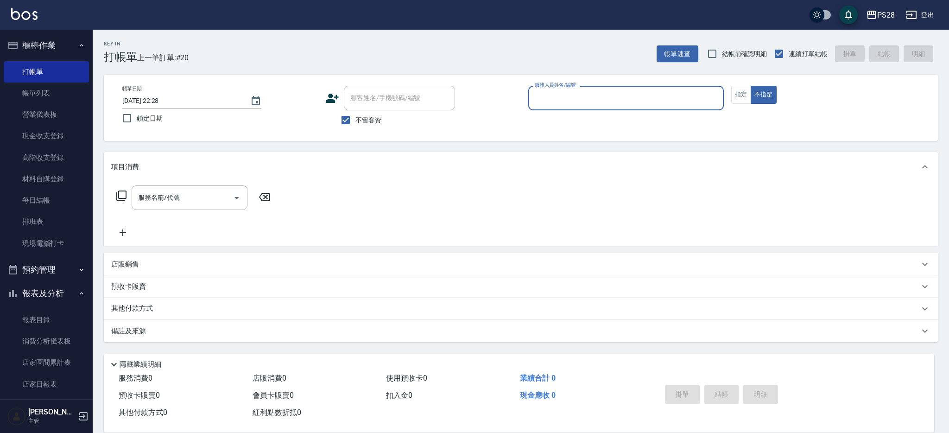
click at [933, 18] on button "登出" at bounding box center [920, 14] width 36 height 17
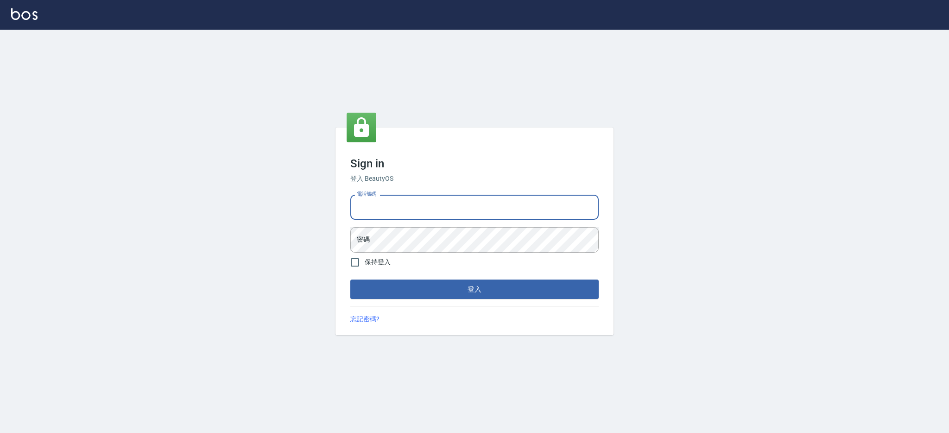
click at [392, 217] on input "電話號碼" at bounding box center [474, 207] width 248 height 25
type input "0980410316"
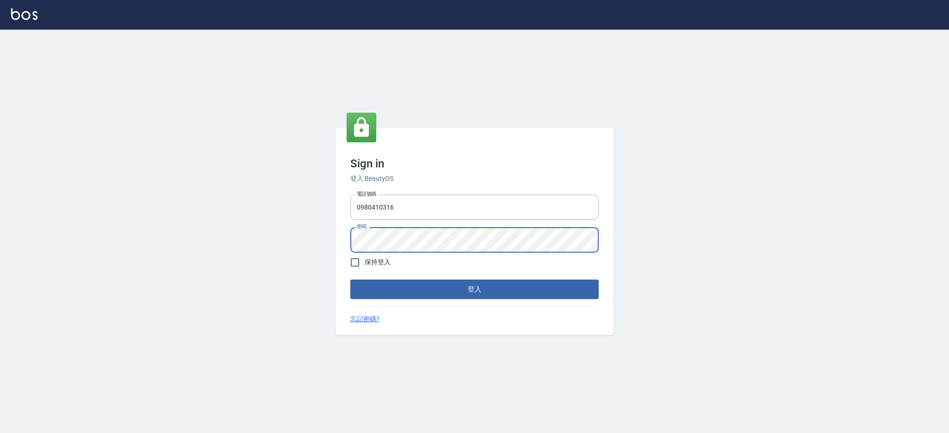
click at [350, 279] on button "登入" at bounding box center [474, 288] width 248 height 19
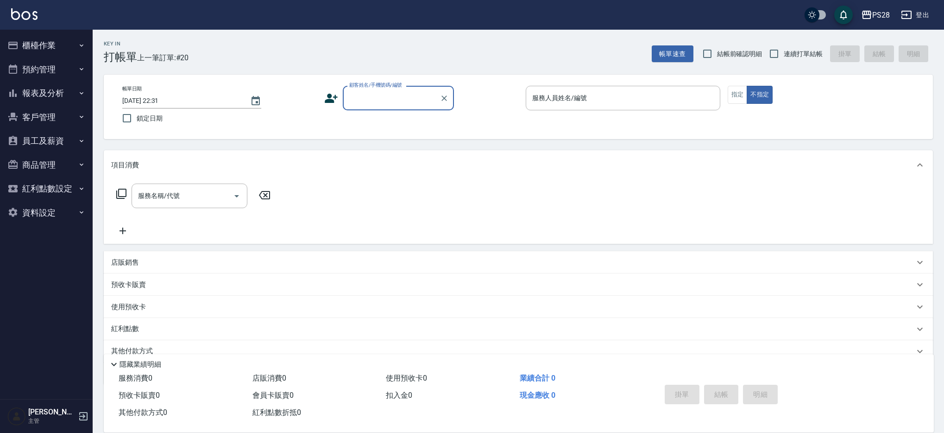
scroll to position [18, 0]
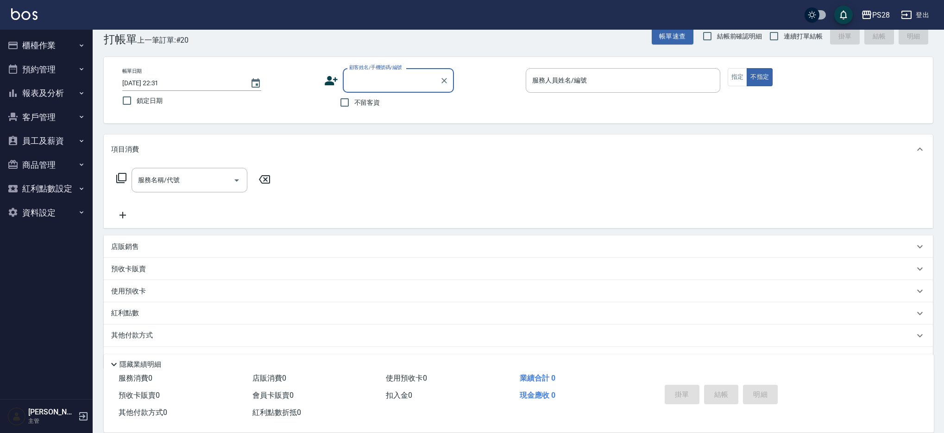
click at [305, 42] on div "Key In 打帳單 上一筆訂單:#20 帳單速查 結帳前確認明細 連續打單結帳 掛單 結帳 明細" at bounding box center [513, 29] width 841 height 34
click at [38, 42] on button "櫃檯作業" at bounding box center [46, 45] width 85 height 24
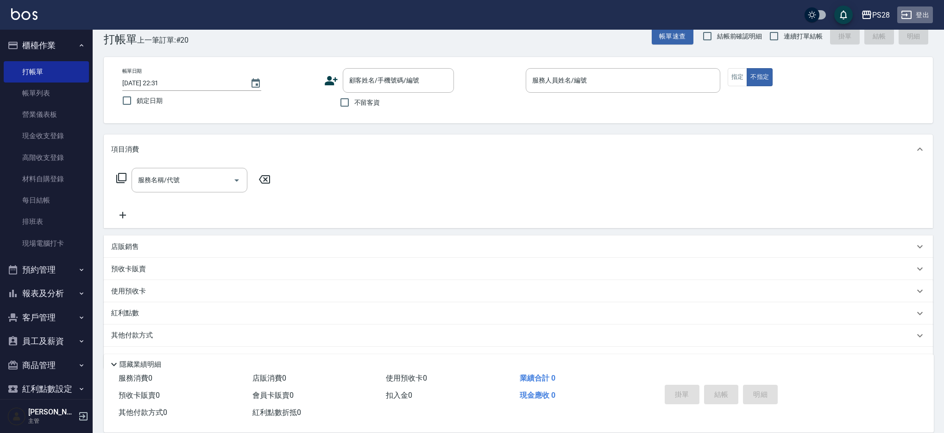
click at [911, 14] on icon "button" at bounding box center [907, 15] width 10 height 8
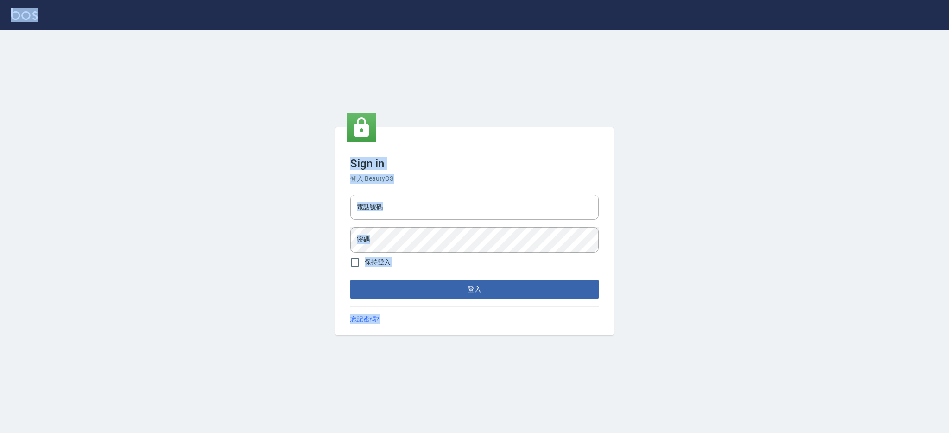
click at [911, 14] on div at bounding box center [474, 15] width 949 height 30
drag, startPoint x: 467, startPoint y: 213, endPoint x: 464, endPoint y: 218, distance: 5.8
click at [467, 213] on input "電話號碼" at bounding box center [474, 207] width 248 height 25
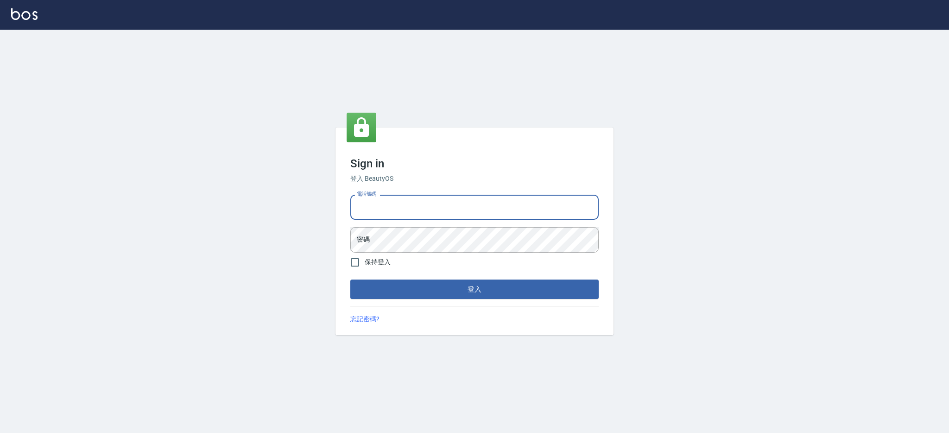
type input "0980410316"
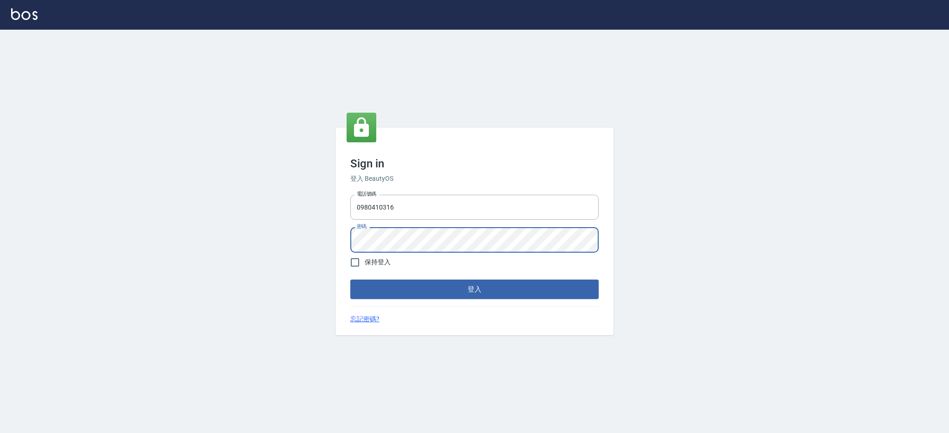
click at [350, 279] on button "登入" at bounding box center [474, 288] width 248 height 19
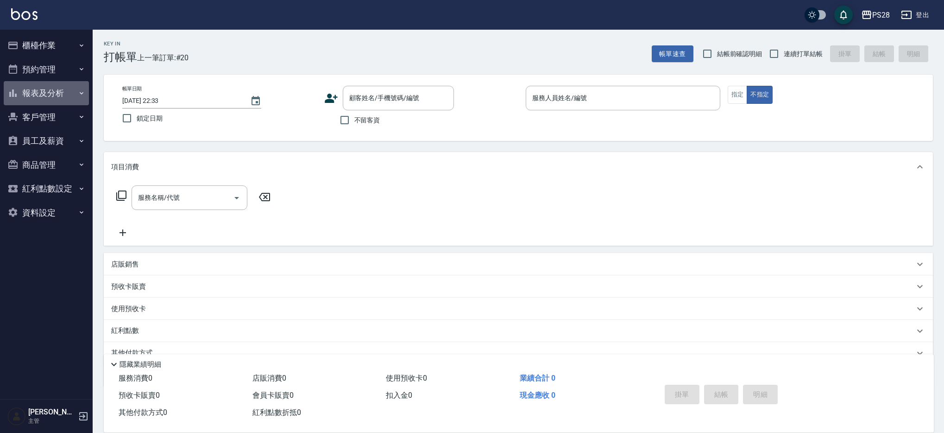
click at [47, 84] on button "報表及分析" at bounding box center [46, 93] width 85 height 24
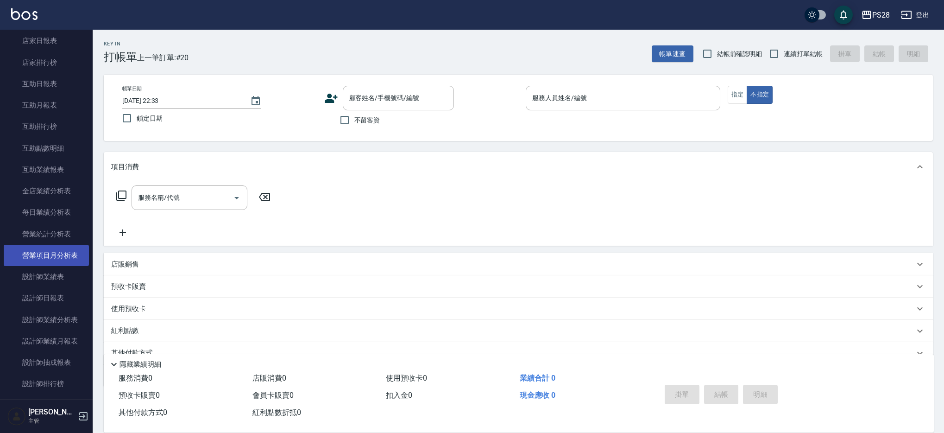
scroll to position [143, 0]
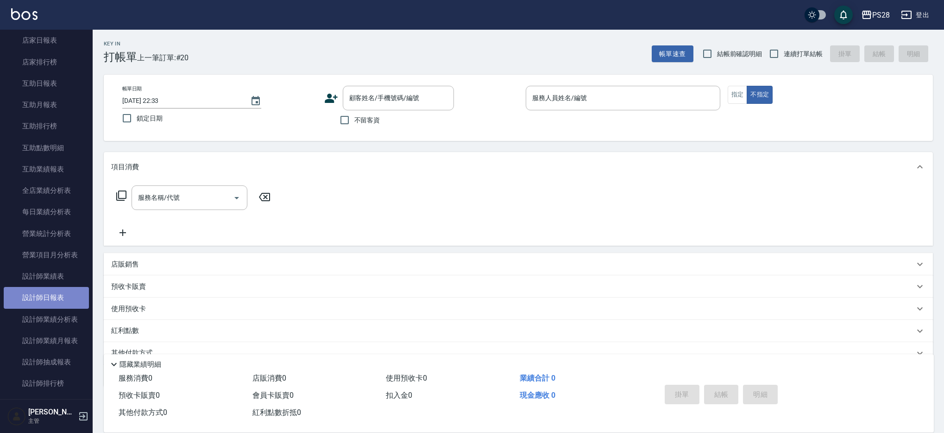
click at [55, 295] on link "設計師日報表" at bounding box center [46, 297] width 85 height 21
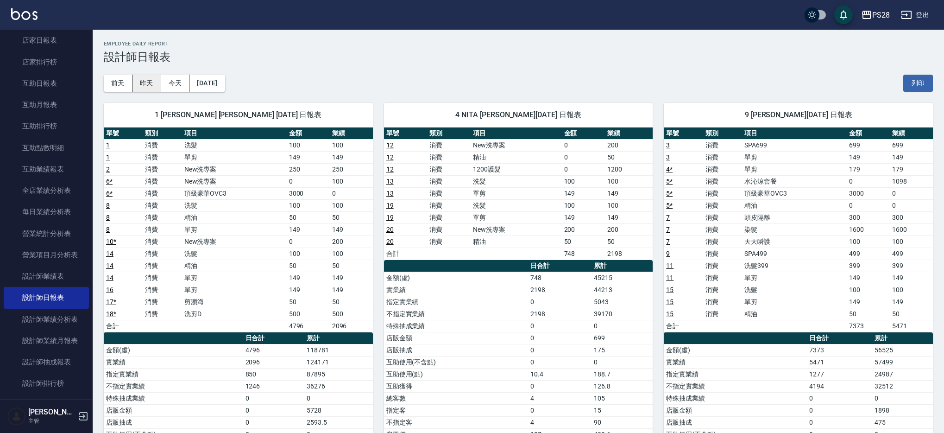
click at [138, 86] on button "昨天" at bounding box center [147, 83] width 29 height 17
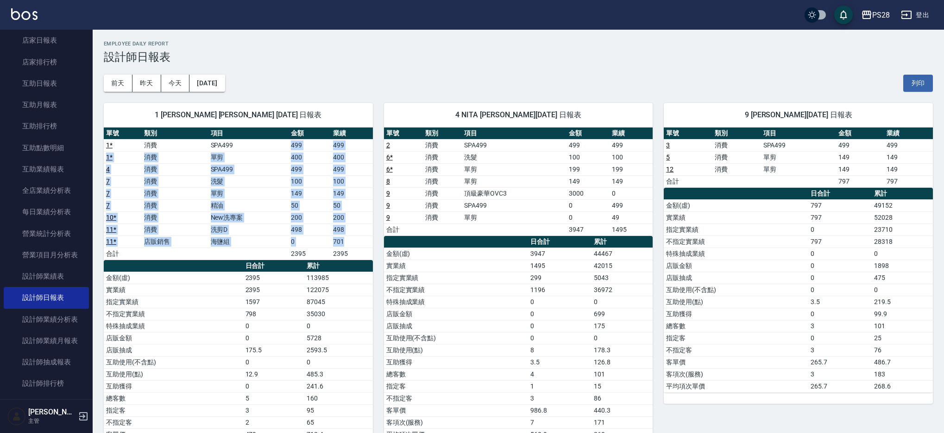
drag, startPoint x: 348, startPoint y: 243, endPoint x: 269, endPoint y: 143, distance: 128.0
click at [269, 143] on tbody "1 * 消費 SPA499 499 499 1 * 消費 單剪 400 400 4 消費 SPA499 499 499 7 消費 洗髮 100 100 7 消…" at bounding box center [238, 199] width 269 height 120
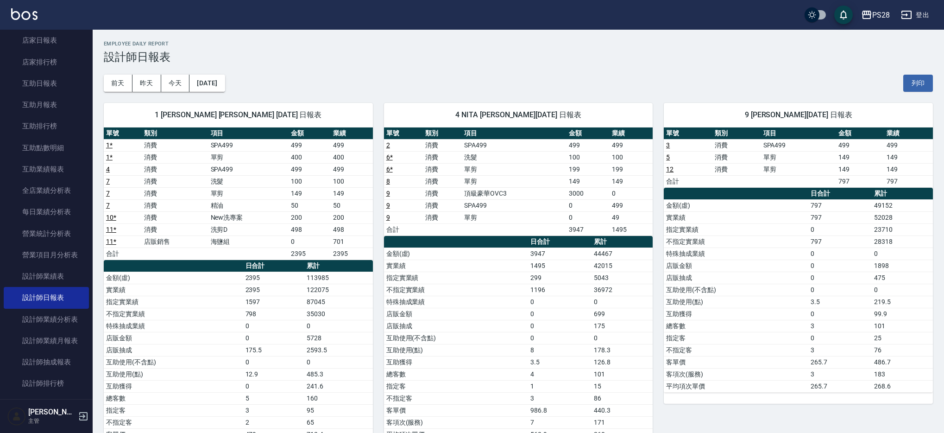
click at [454, 177] on td "消費" at bounding box center [442, 181] width 39 height 12
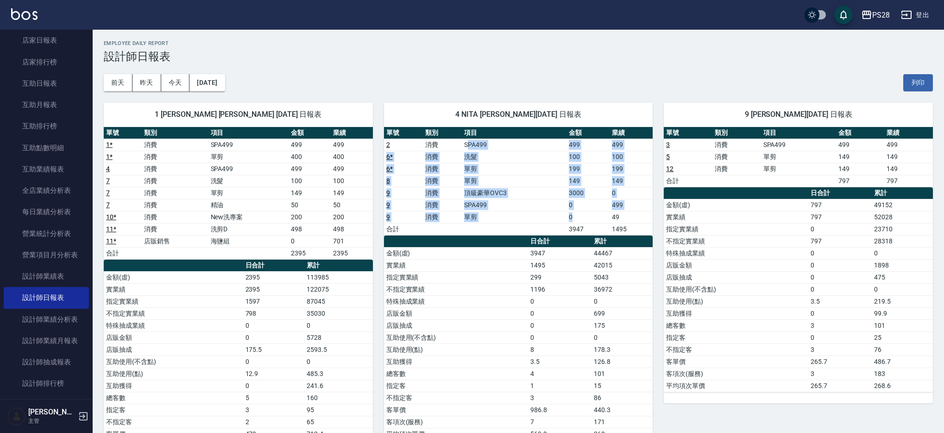
drag, startPoint x: 469, startPoint y: 146, endPoint x: 652, endPoint y: 209, distance: 193.1
click at [607, 219] on tbody "2 消費 SPA499 499 499 6 * 消費 洗髮 100 100 6 * 消費 單剪 199 199 8 消費 單剪 149 149 9 消費 頂級…" at bounding box center [518, 187] width 269 height 96
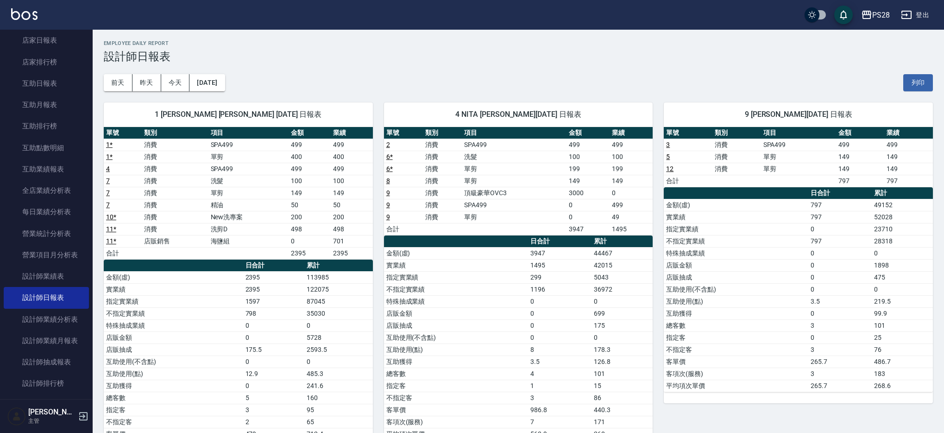
drag, startPoint x: 653, startPoint y: 209, endPoint x: 746, endPoint y: 172, distance: 99.2
click at [653, 209] on div "9 Sandy 陳宜均 08/23/2025 日報表 單號 類別 項目 金額 業績 3 消費 SPA499 499 499 5 消費 單剪 149 149 1…" at bounding box center [793, 283] width 280 height 384
drag, startPoint x: 762, startPoint y: 142, endPoint x: 871, endPoint y: 174, distance: 113.0
click at [871, 173] on tbody "3 消費 SPA499 499 499 5 消費 單剪 149 149 12 消費 單剪 149 149 合計 797 797" at bounding box center [798, 163] width 269 height 48
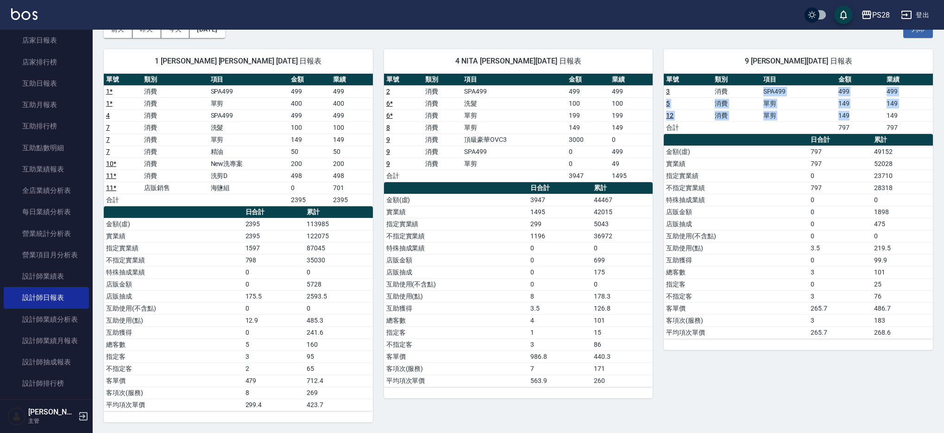
scroll to position [0, 0]
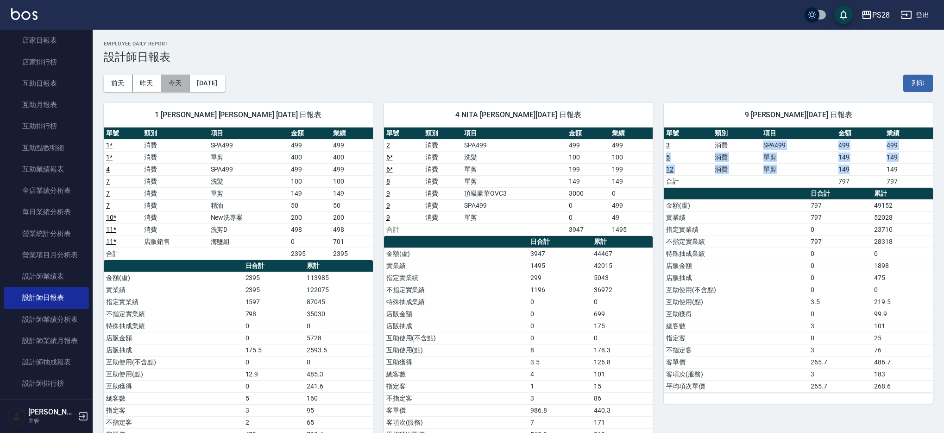
click at [168, 85] on button "今天" at bounding box center [175, 83] width 29 height 17
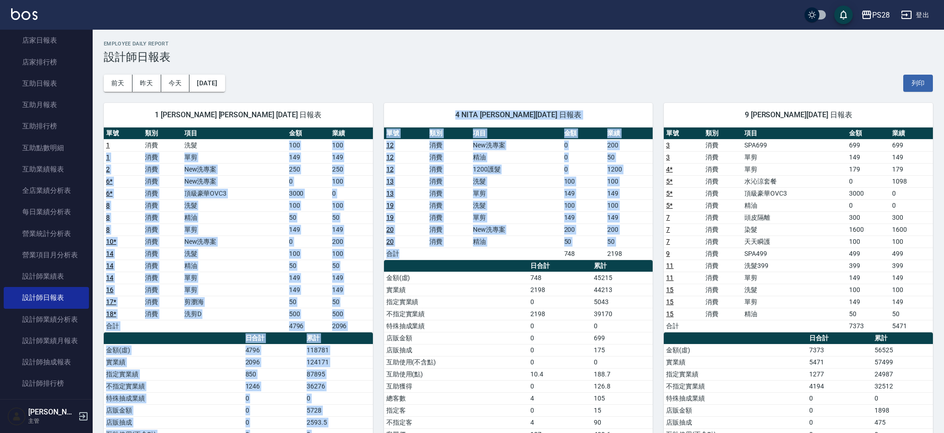
drag, startPoint x: 281, startPoint y: 147, endPoint x: 517, endPoint y: 258, distance: 261.0
click at [509, 259] on div "1 SAM 鄭帥 08/24/2025 日報表 單號 類別 項目 金額 業績 1 消費 洗髮 100 100 1 消費 單剪 149 149 2 消費 New…" at bounding box center [513, 320] width 841 height 456
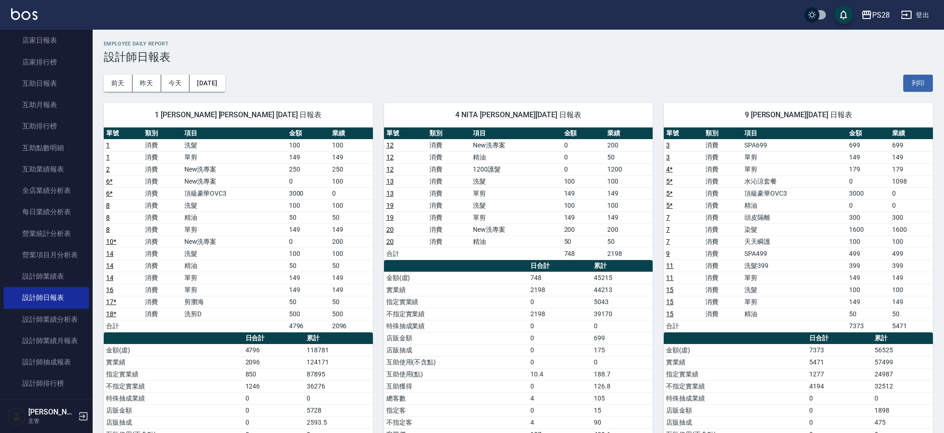
drag, startPoint x: 517, startPoint y: 258, endPoint x: 528, endPoint y: 257, distance: 10.7
click at [518, 258] on td "a dense table" at bounding box center [516, 253] width 91 height 12
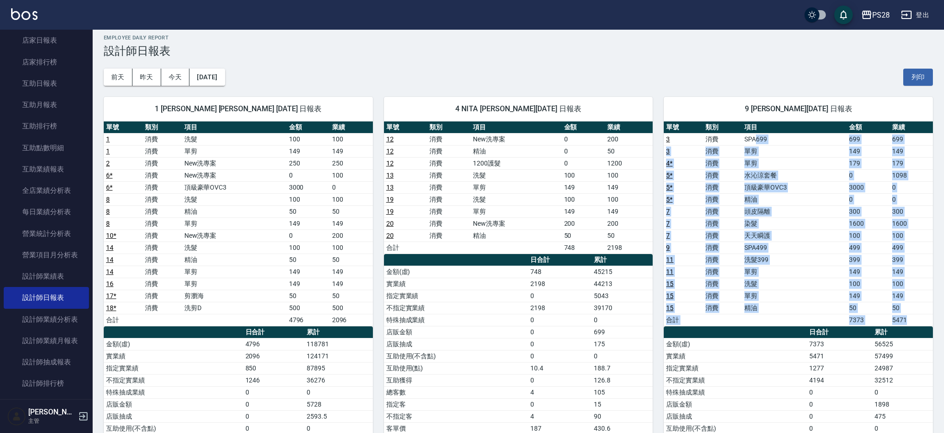
drag, startPoint x: 756, startPoint y: 141, endPoint x: 777, endPoint y: 331, distance: 191.1
click at [778, 332] on div "單號 類別 項目 金額 業績 3 消費 SPA699 699 699 3 消費 單剪 149 149 4 * 消費 單剪 179 179 5 * 消費 水沁涼…" at bounding box center [798, 326] width 269 height 410
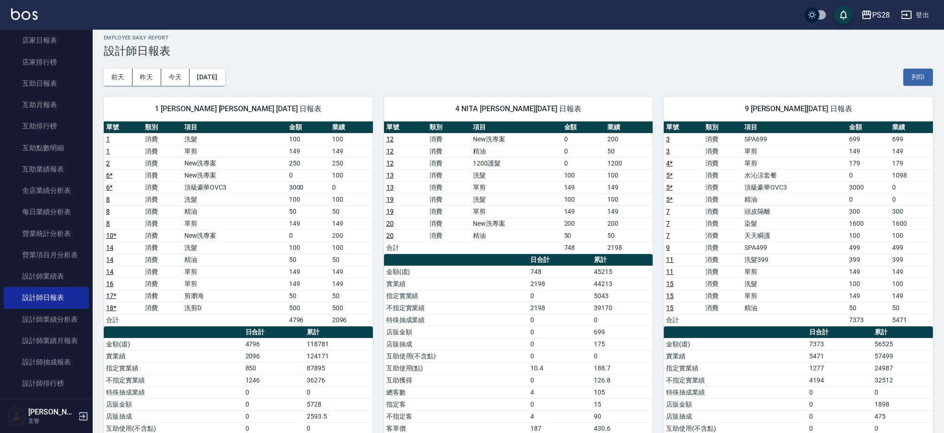
click at [358, 83] on div "前天 昨天 今天 2025/08/24 列印" at bounding box center [518, 76] width 829 height 39
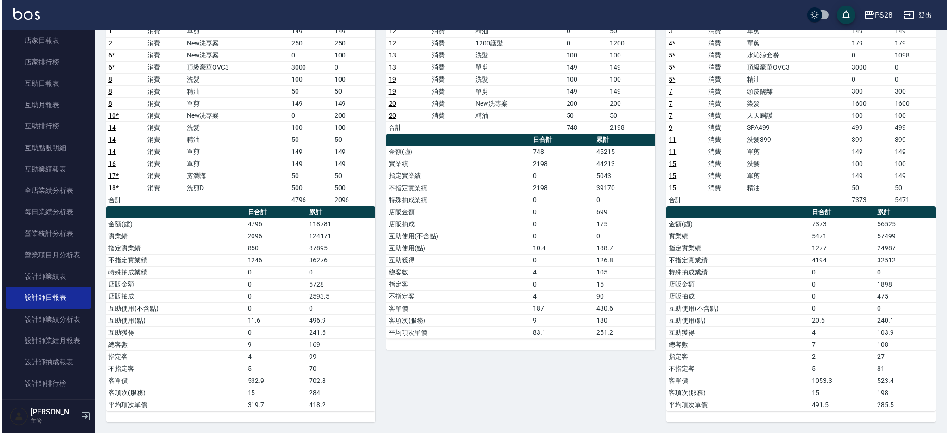
scroll to position [0, 0]
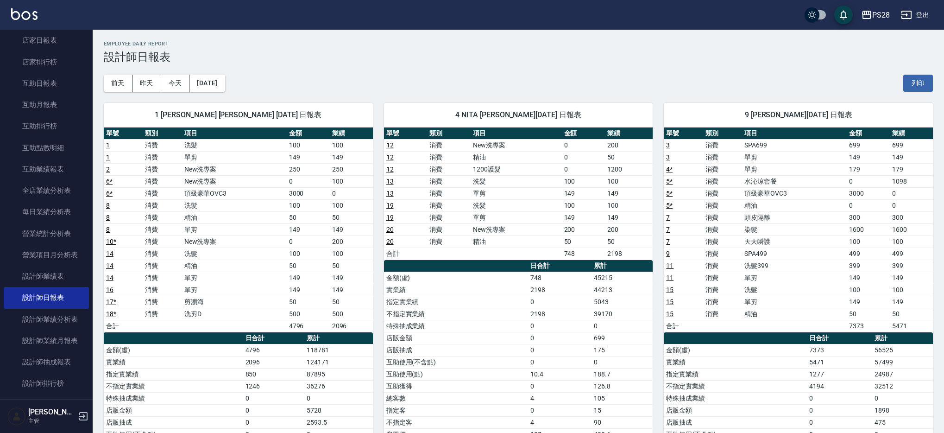
click at [928, 13] on button "登出" at bounding box center [916, 14] width 36 height 17
